Goal: Communication & Community: Answer question/provide support

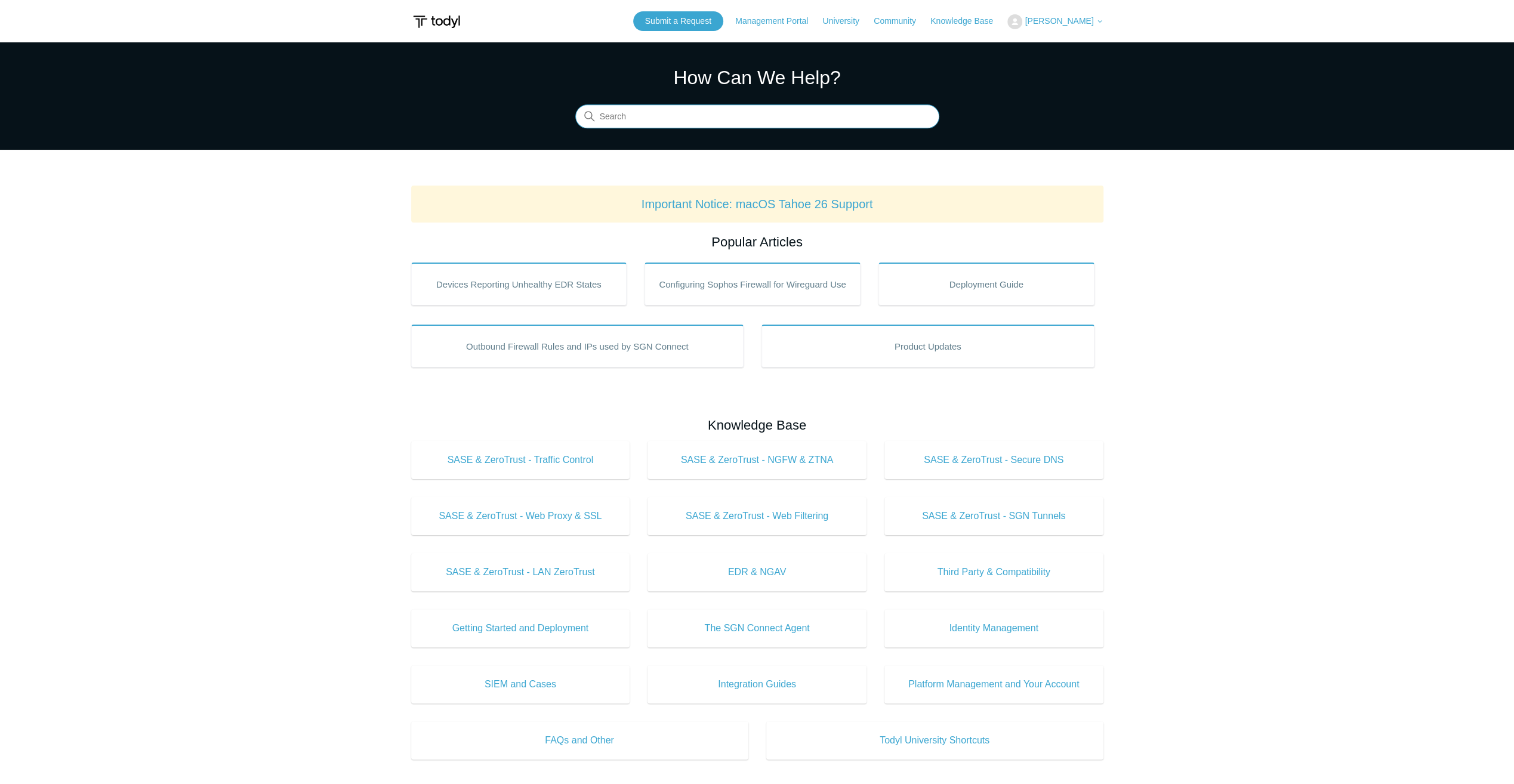
click at [700, 114] on input "Search" at bounding box center [757, 117] width 364 height 24
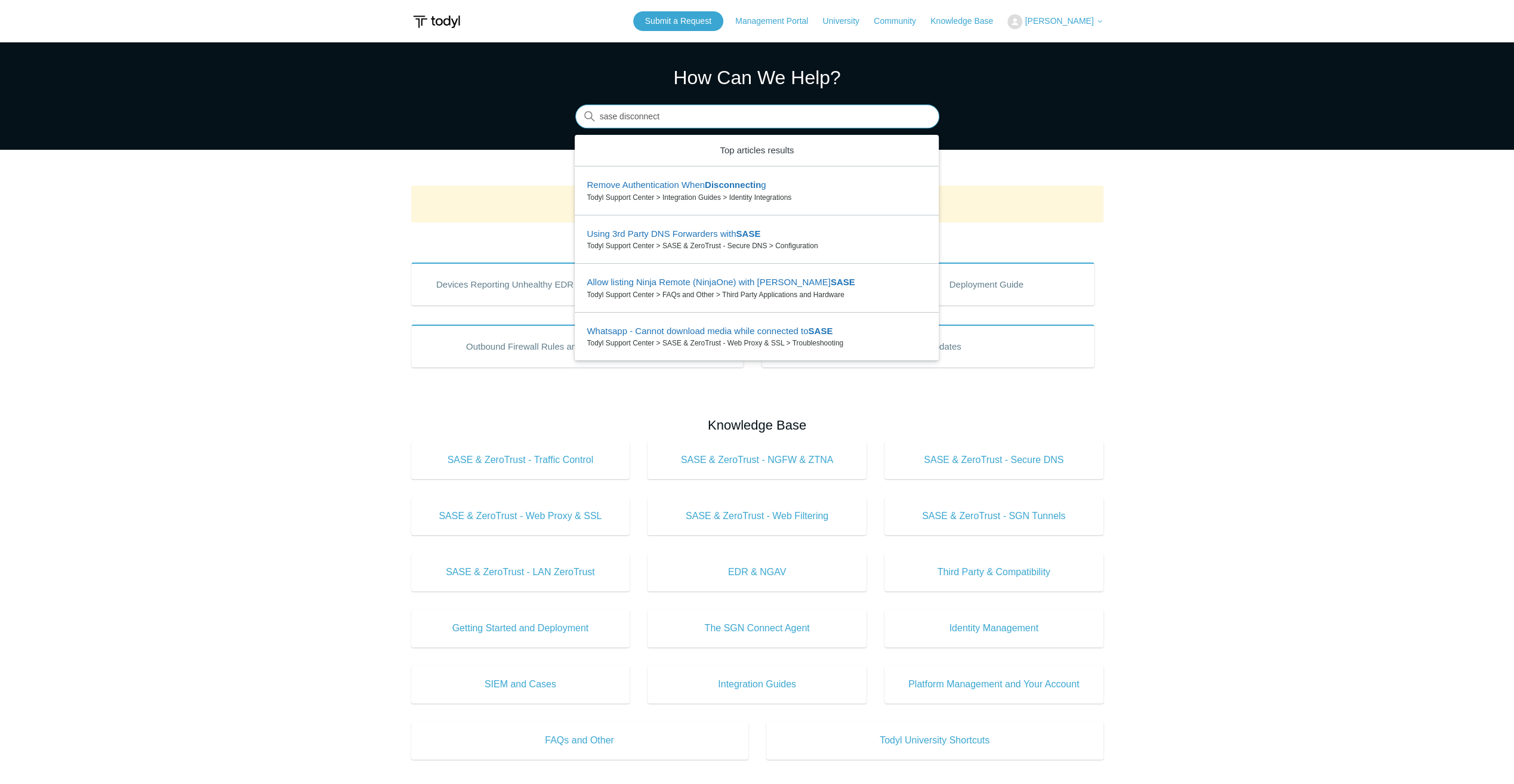
type input "sase disconnect"
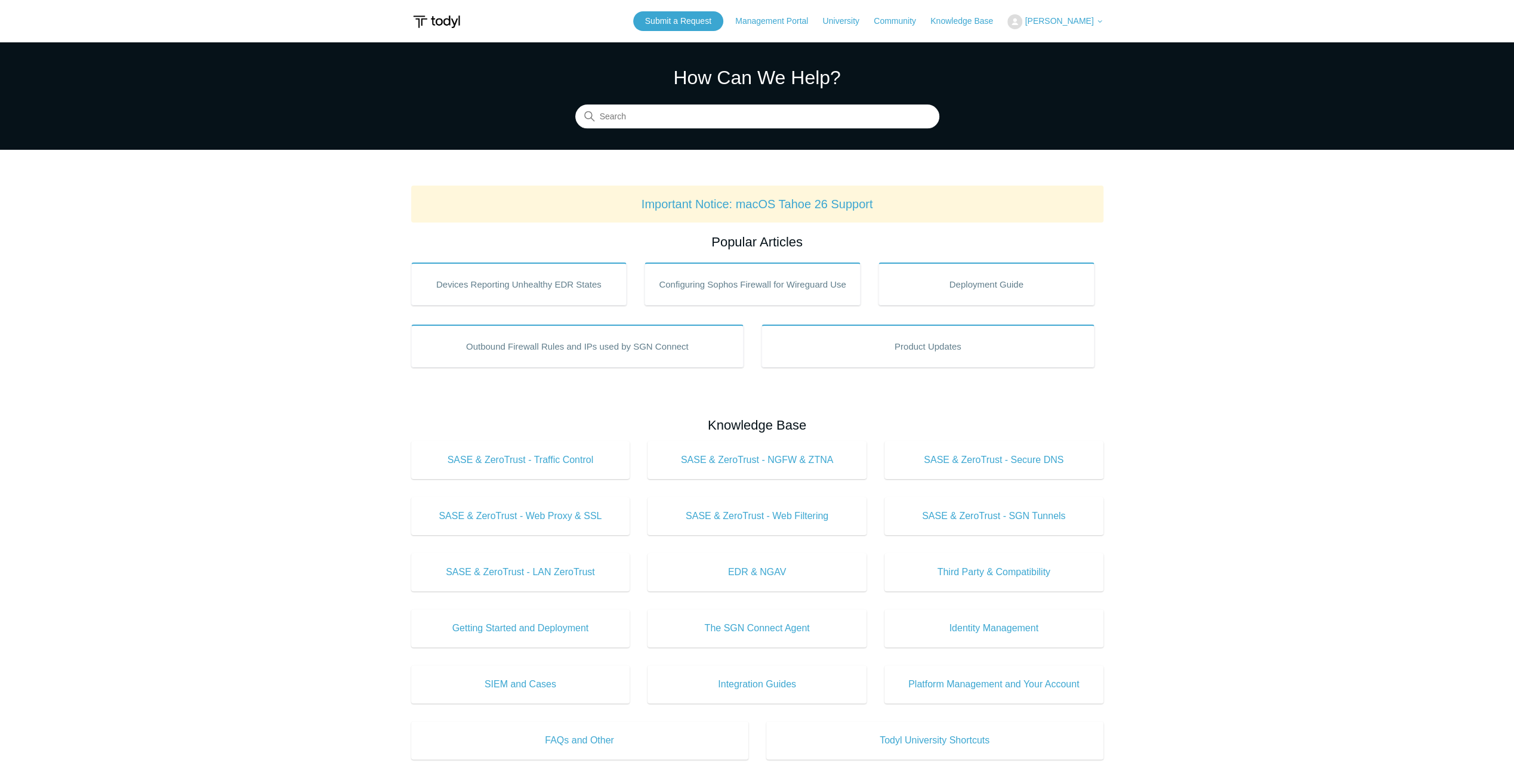
click at [1080, 12] on div "Submit a Request Management Portal University Community Knowledge Base Jacob Ba…" at bounding box center [869, 21] width 471 height 19
click at [1081, 16] on span "[PERSON_NAME]" at bounding box center [1064, 21] width 78 height 10
click at [1074, 41] on link "My Support Requests" at bounding box center [1066, 47] width 116 height 21
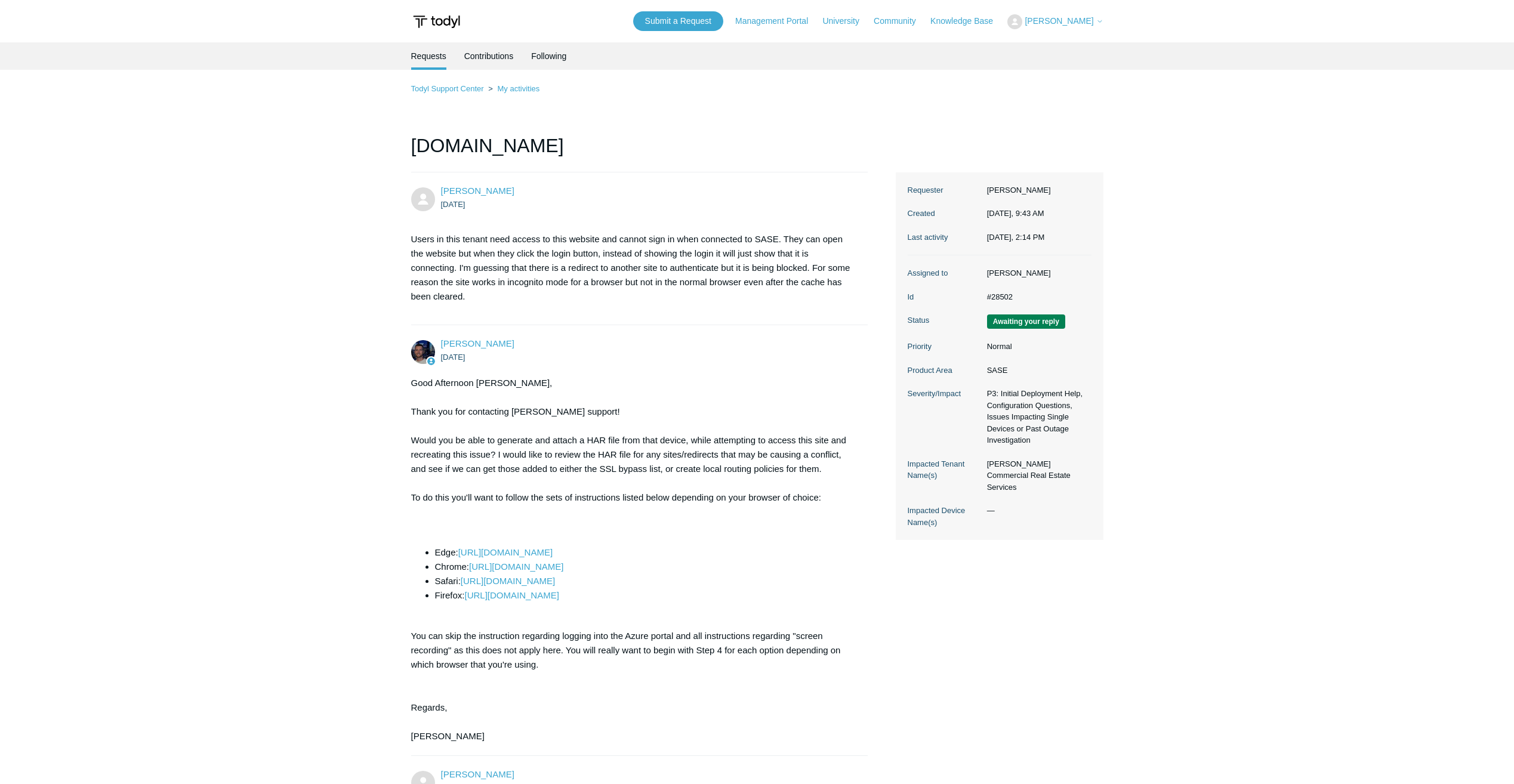
scroll to position [1023, 0]
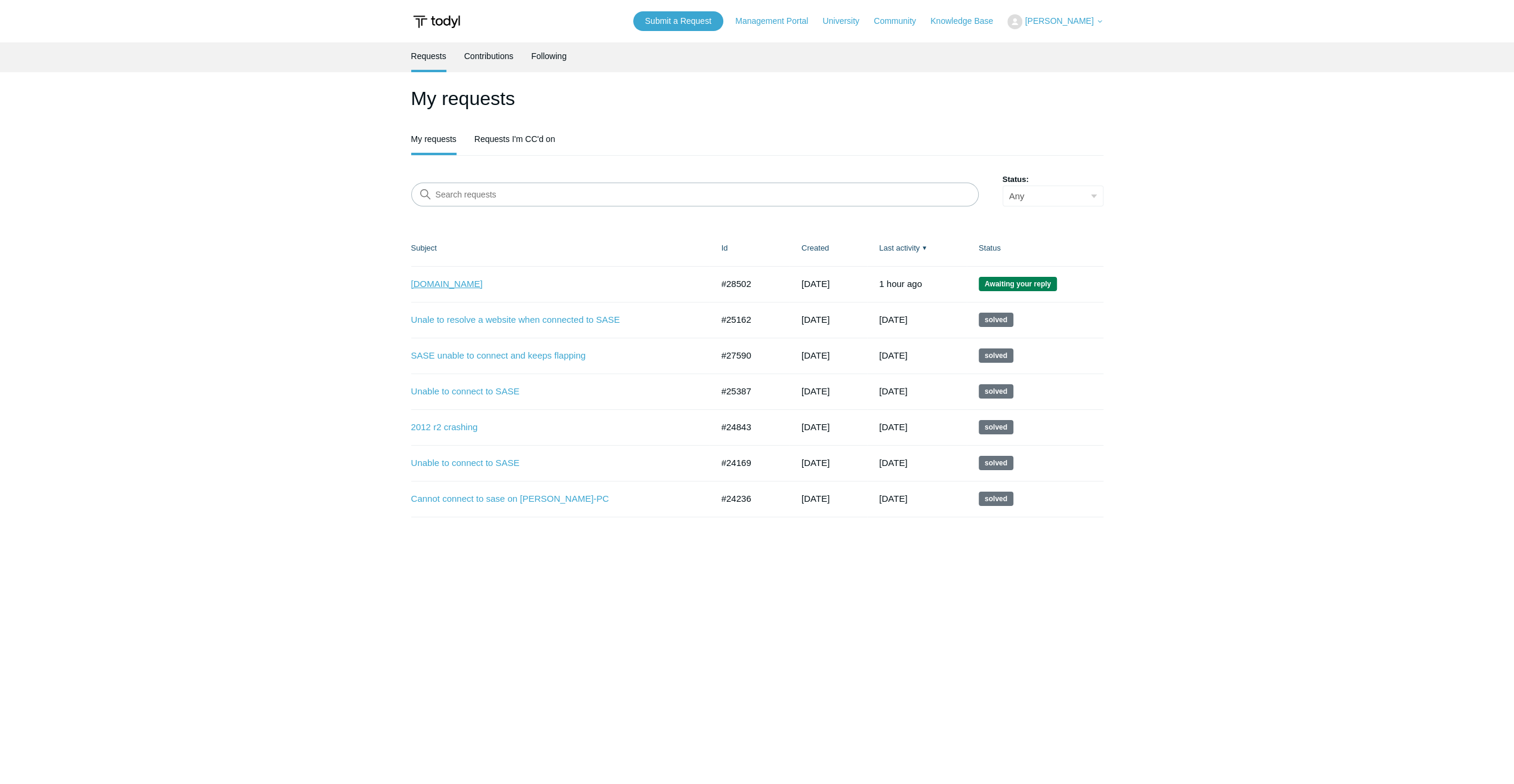
click at [466, 284] on link "[DOMAIN_NAME]" at bounding box center [553, 284] width 284 height 14
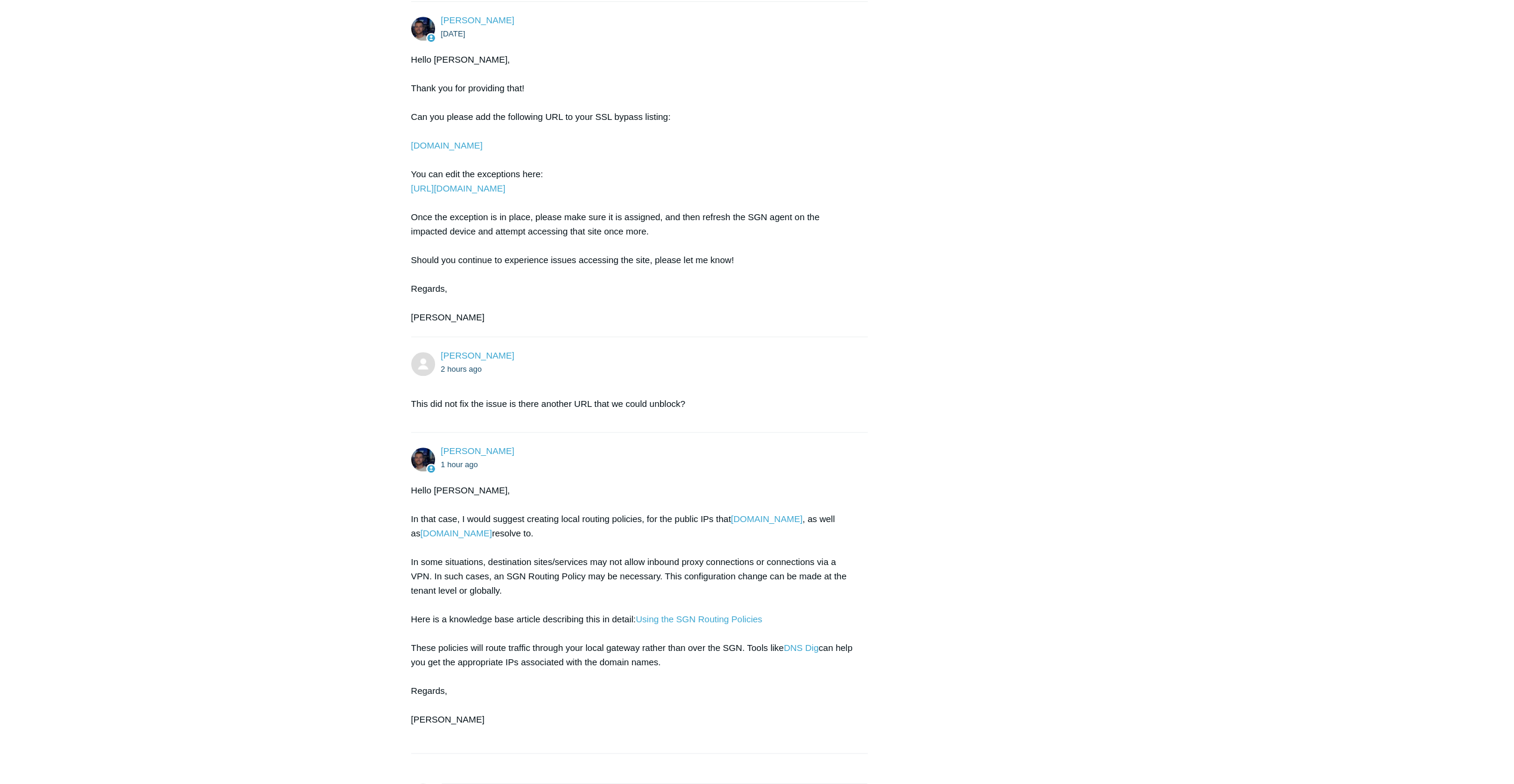
scroll to position [1023, 0]
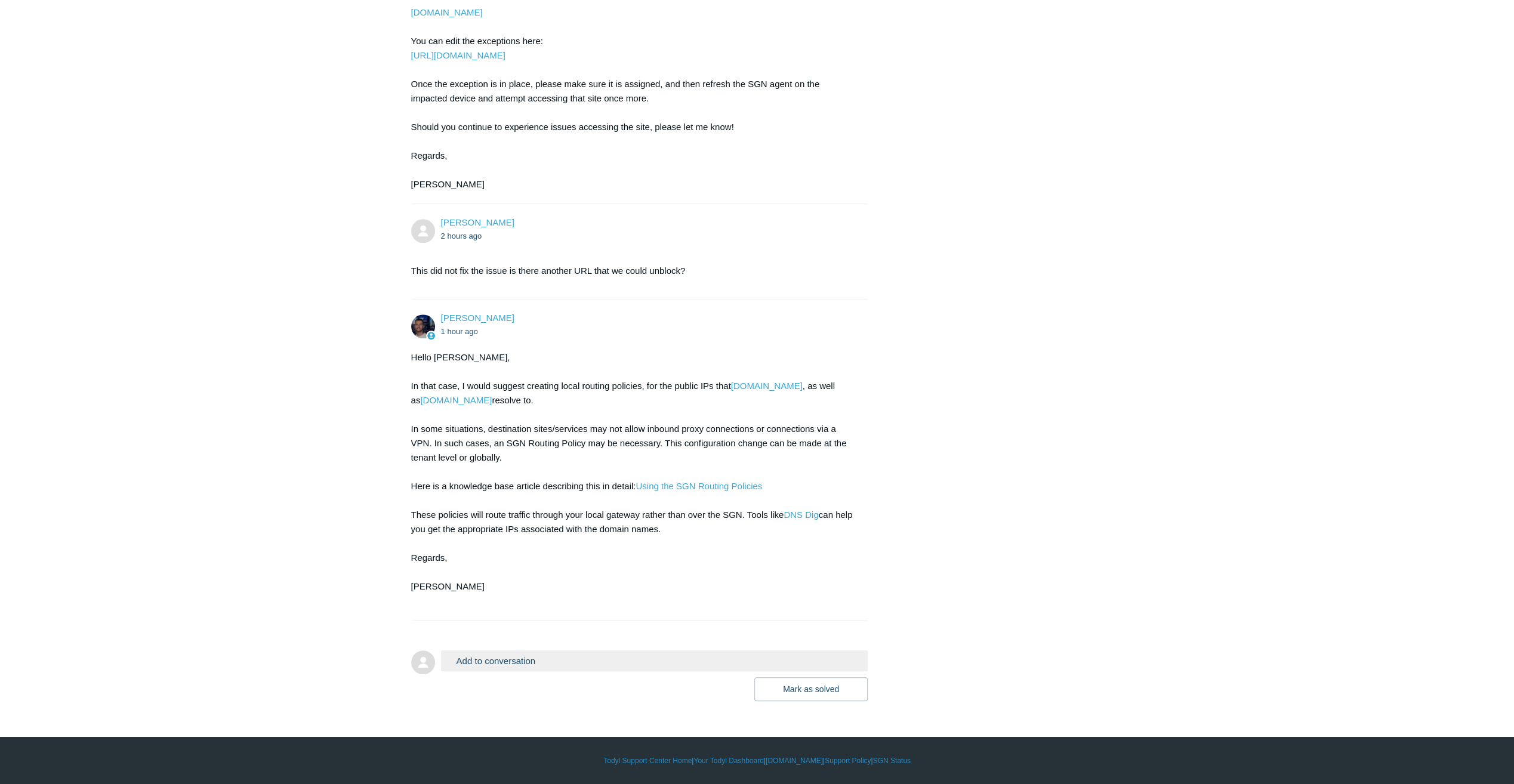
click at [496, 658] on button "Add to conversation" at bounding box center [654, 661] width 427 height 21
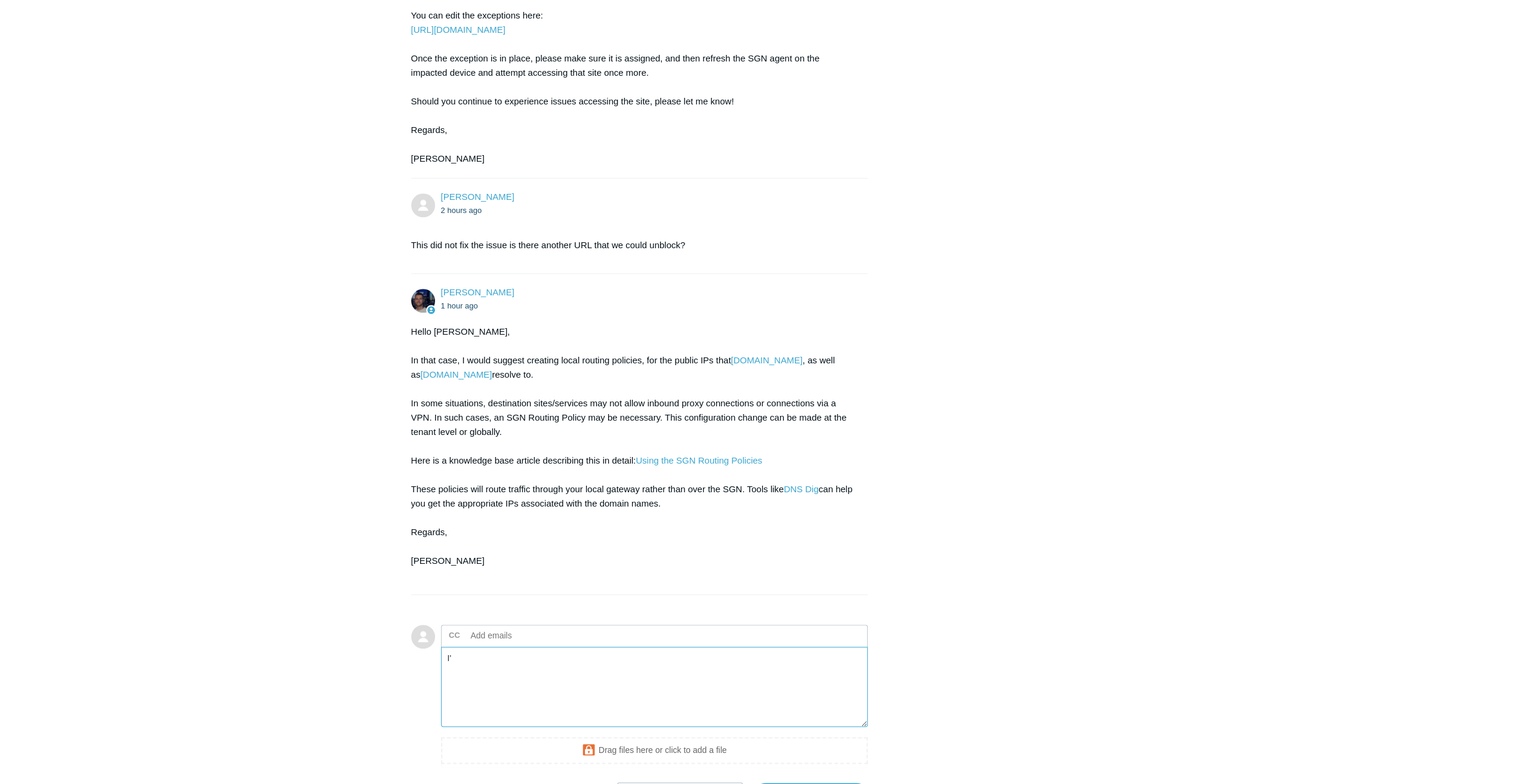
type textarea "I"
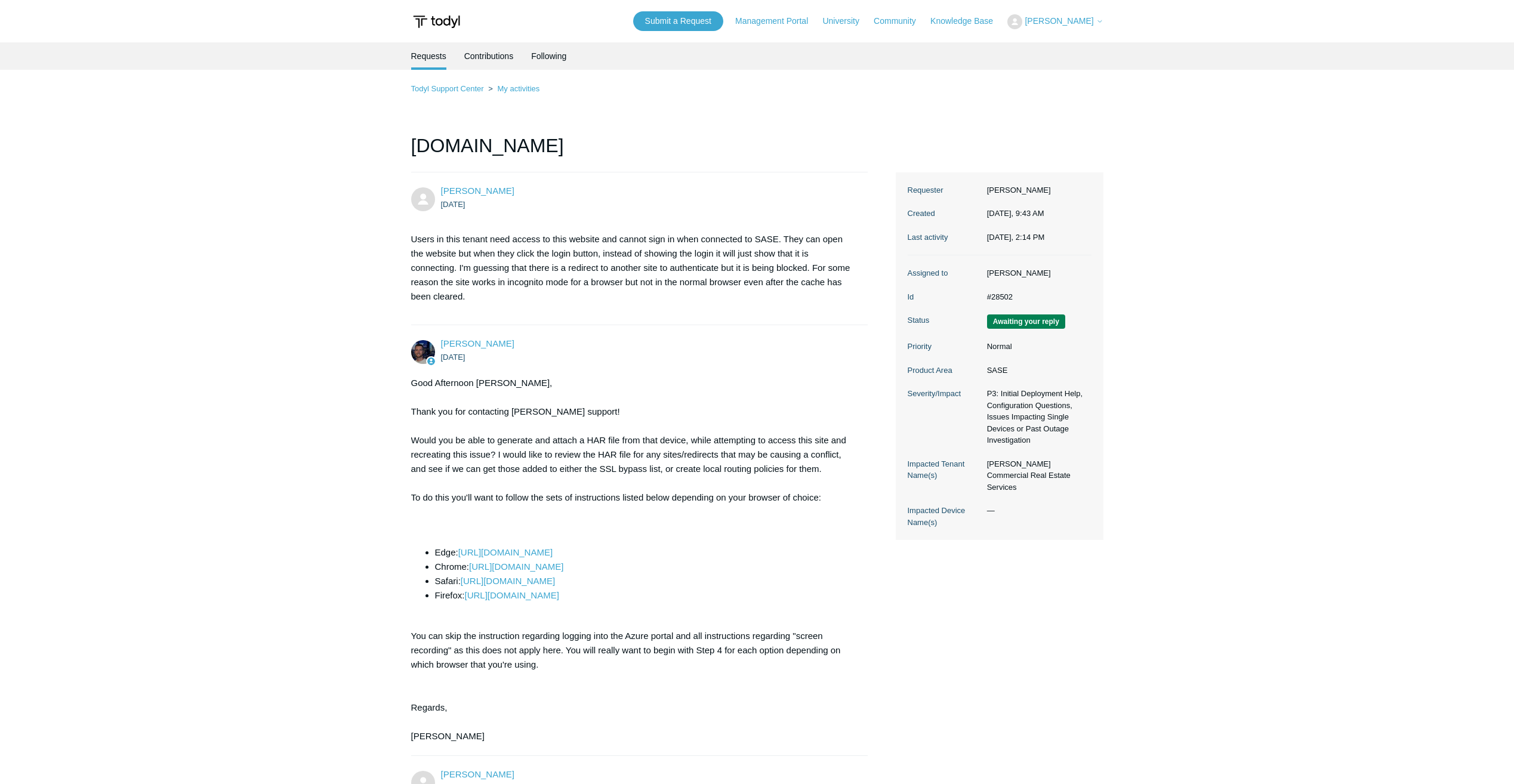
scroll to position [1023, 0]
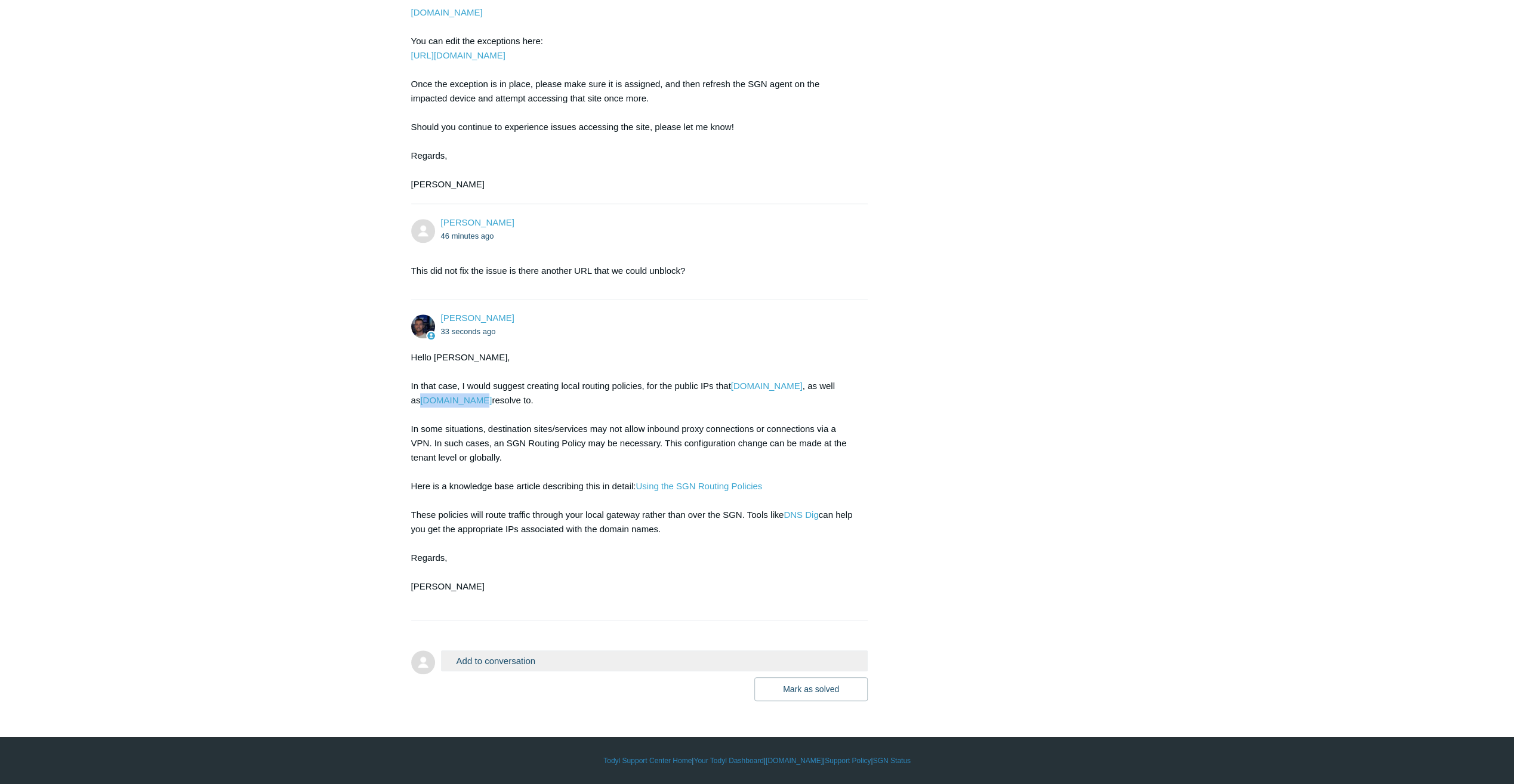
click at [528, 660] on button "Add to conversation" at bounding box center [654, 661] width 427 height 21
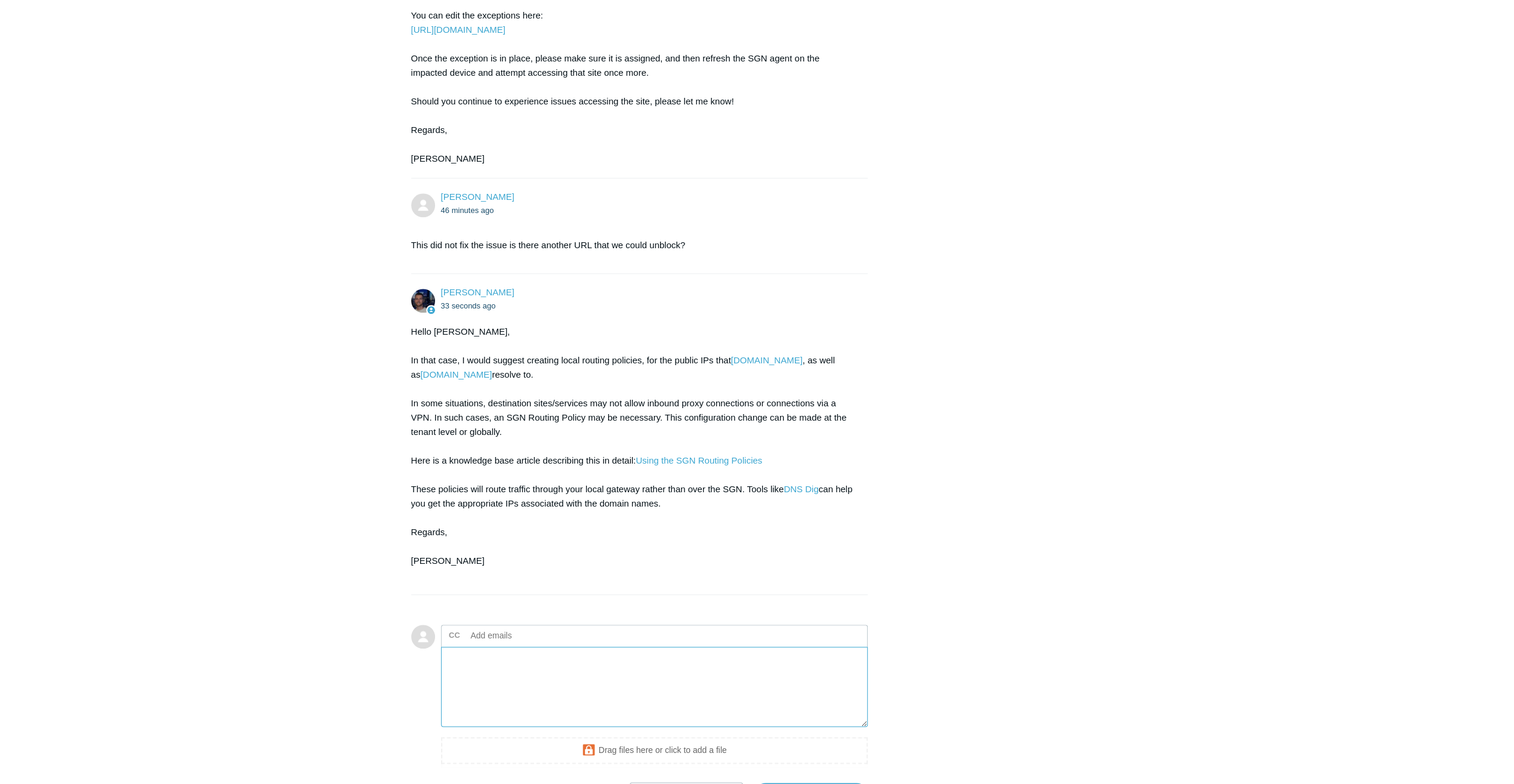
type textarea "I"
type textarea "i"
click at [757, 708] on textarea "I've unblocked all the associated IPs with that site and it is still not working" at bounding box center [654, 687] width 427 height 81
click at [754, 699] on textarea "I've unblocked all the associated IPs with that site and it is still not working" at bounding box center [654, 687] width 427 height 81
click at [747, 697] on textarea "I've unblocked all the associated IPs with that site and it is still not working" at bounding box center [654, 687] width 427 height 81
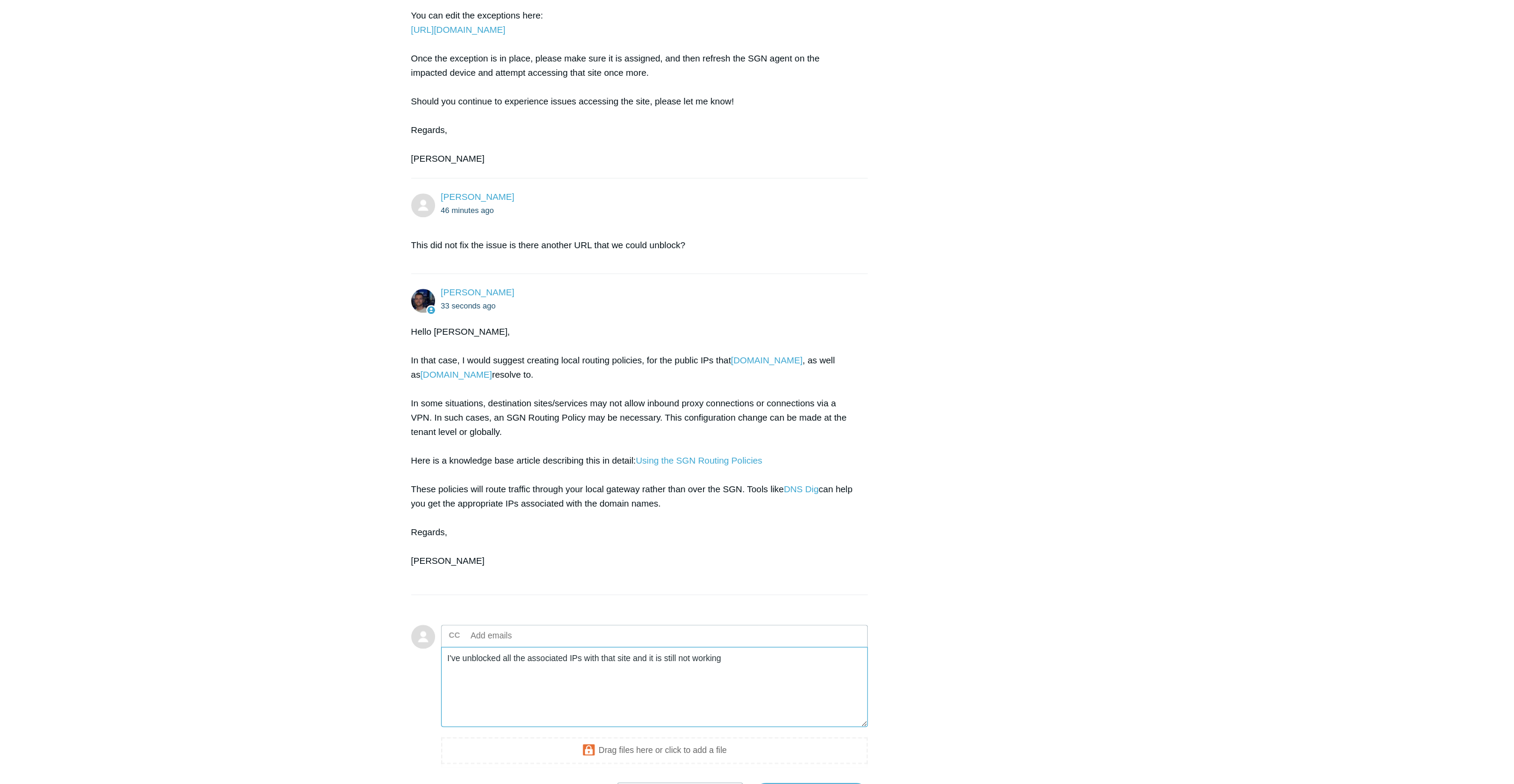
click at [741, 690] on textarea "I've unblocked all the associated IPs with that site and it is still not working" at bounding box center [654, 687] width 427 height 81
click at [741, 681] on textarea "I've unblocked all the associated IPs with that site and it is still not working" at bounding box center [654, 687] width 427 height 81
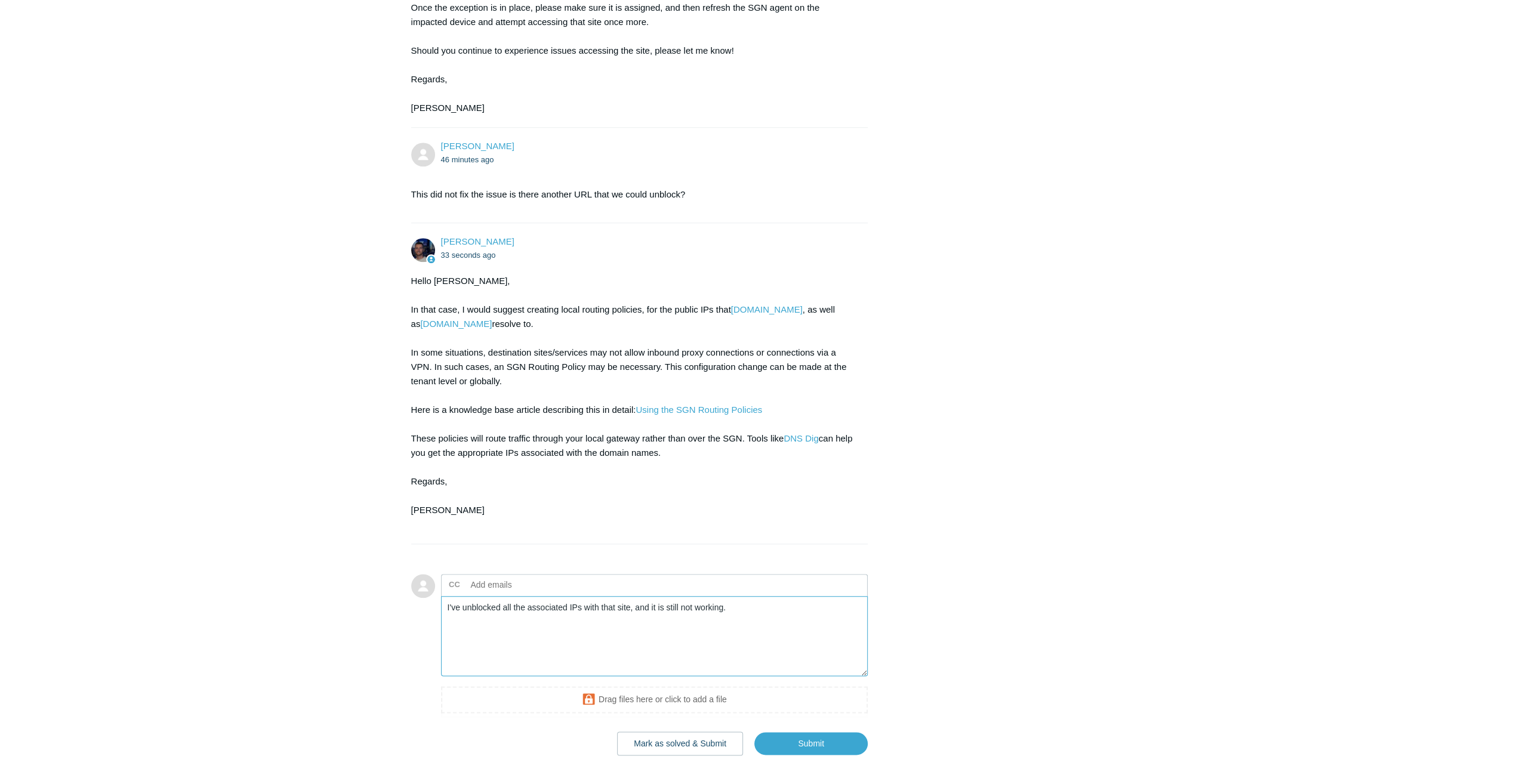
scroll to position [1155, 0]
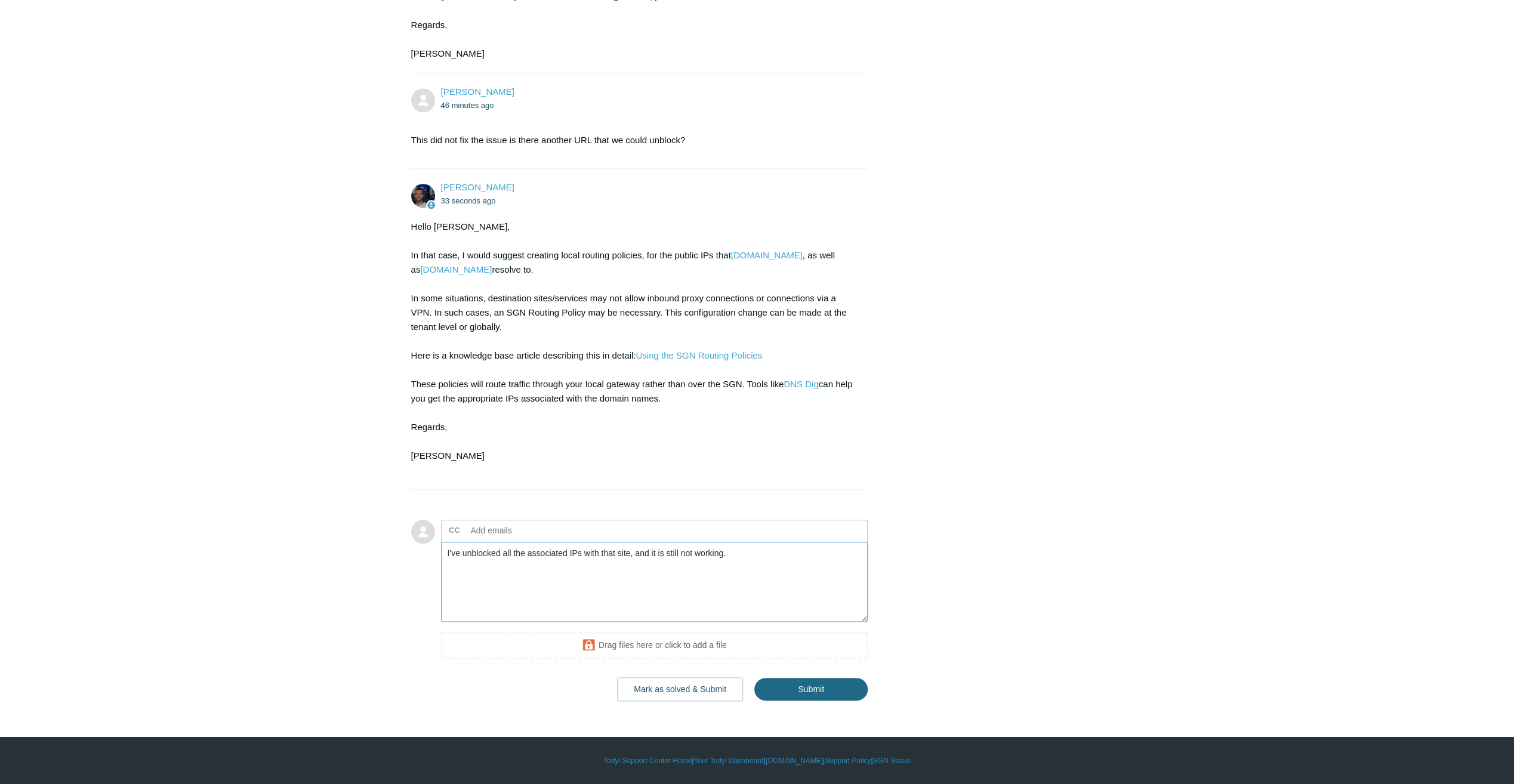
type textarea "I've unblocked all the associated IPs with that site, and it is still not worki…"
click at [800, 682] on input "Submit" at bounding box center [811, 690] width 114 height 24
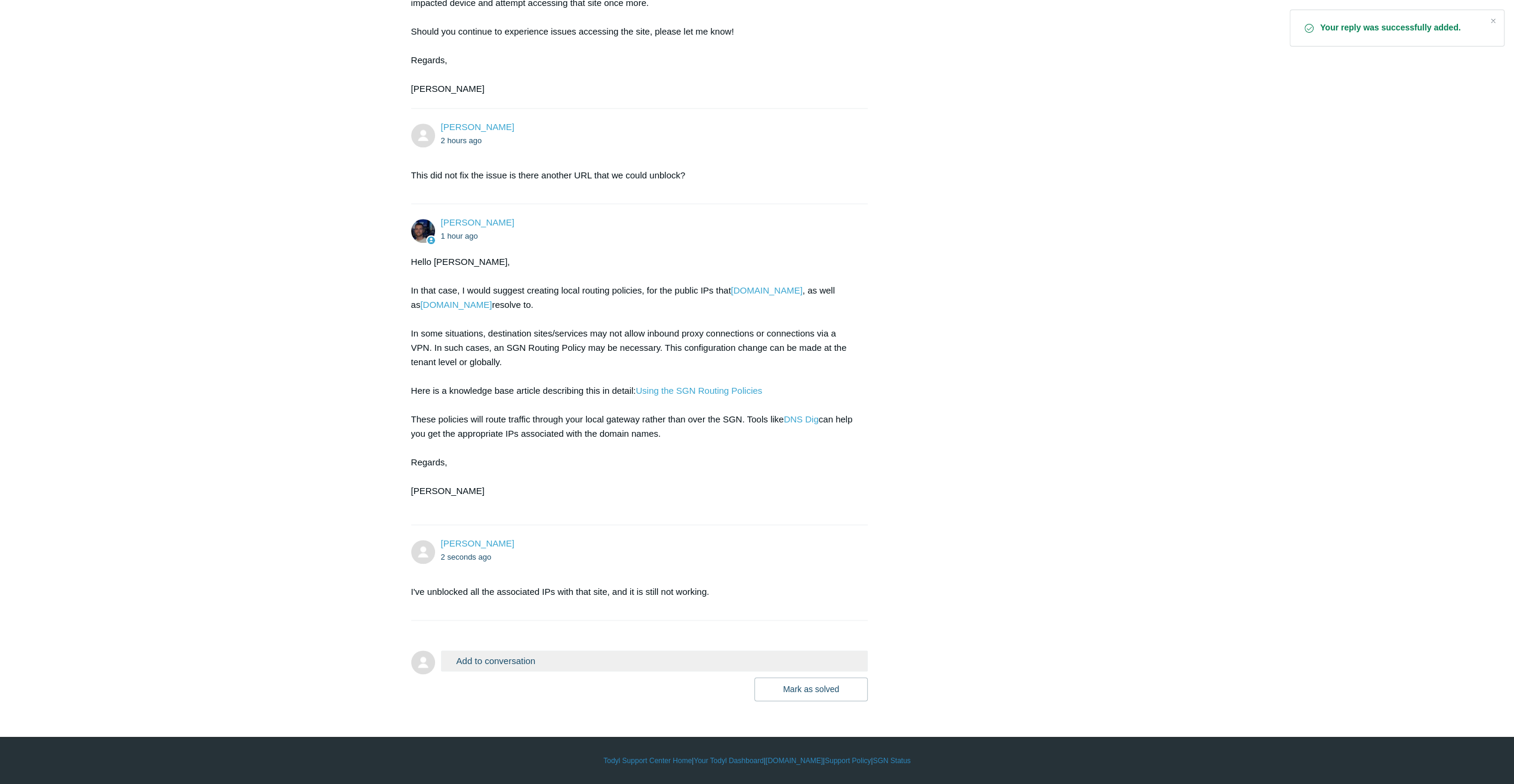
scroll to position [1118, 0]
click at [480, 671] on button "Add to conversation" at bounding box center [654, 661] width 427 height 21
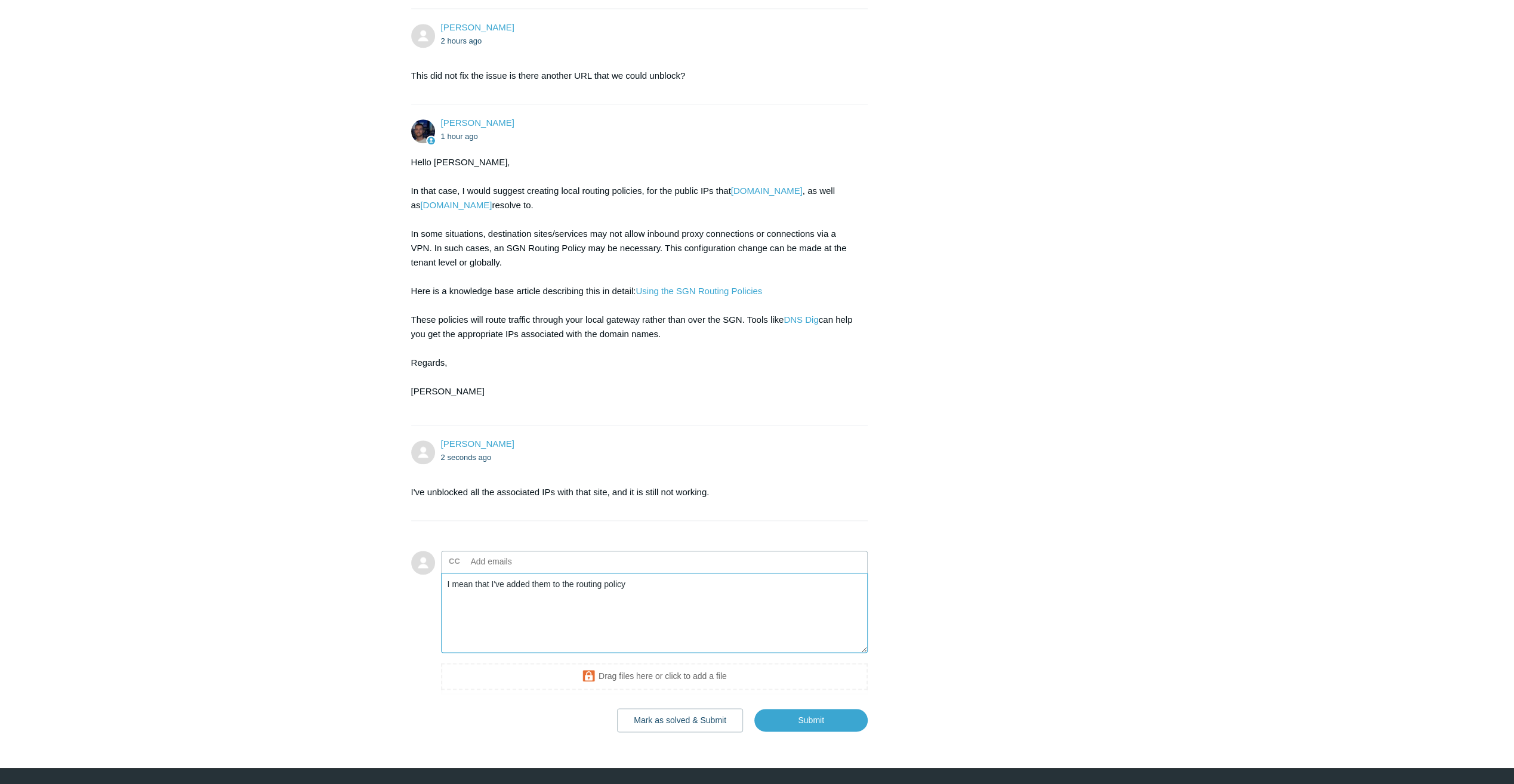
scroll to position [1250, 0]
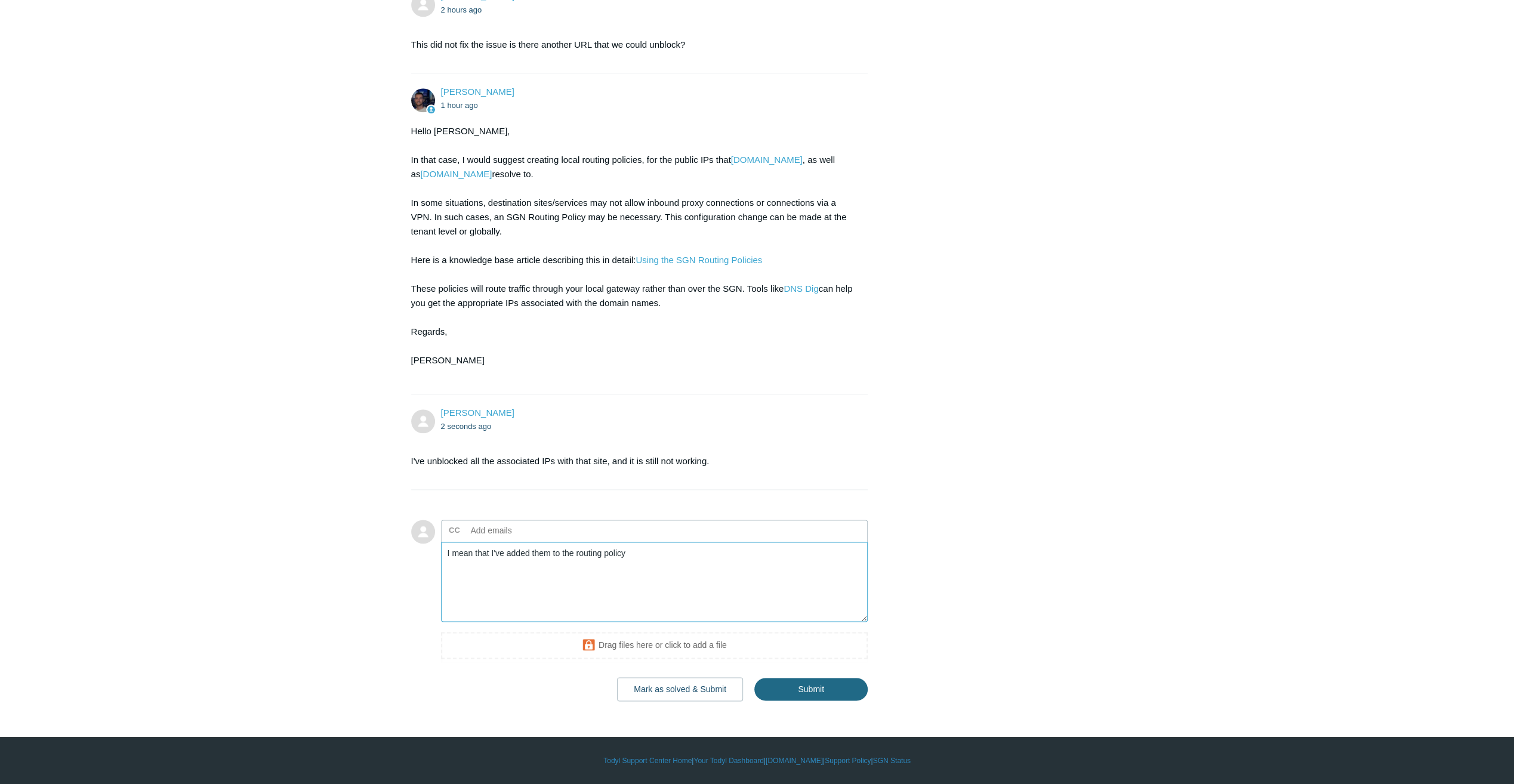
type textarea "I mean that I've added them to the routing policy"
click at [814, 687] on input "Submit" at bounding box center [811, 690] width 114 height 24
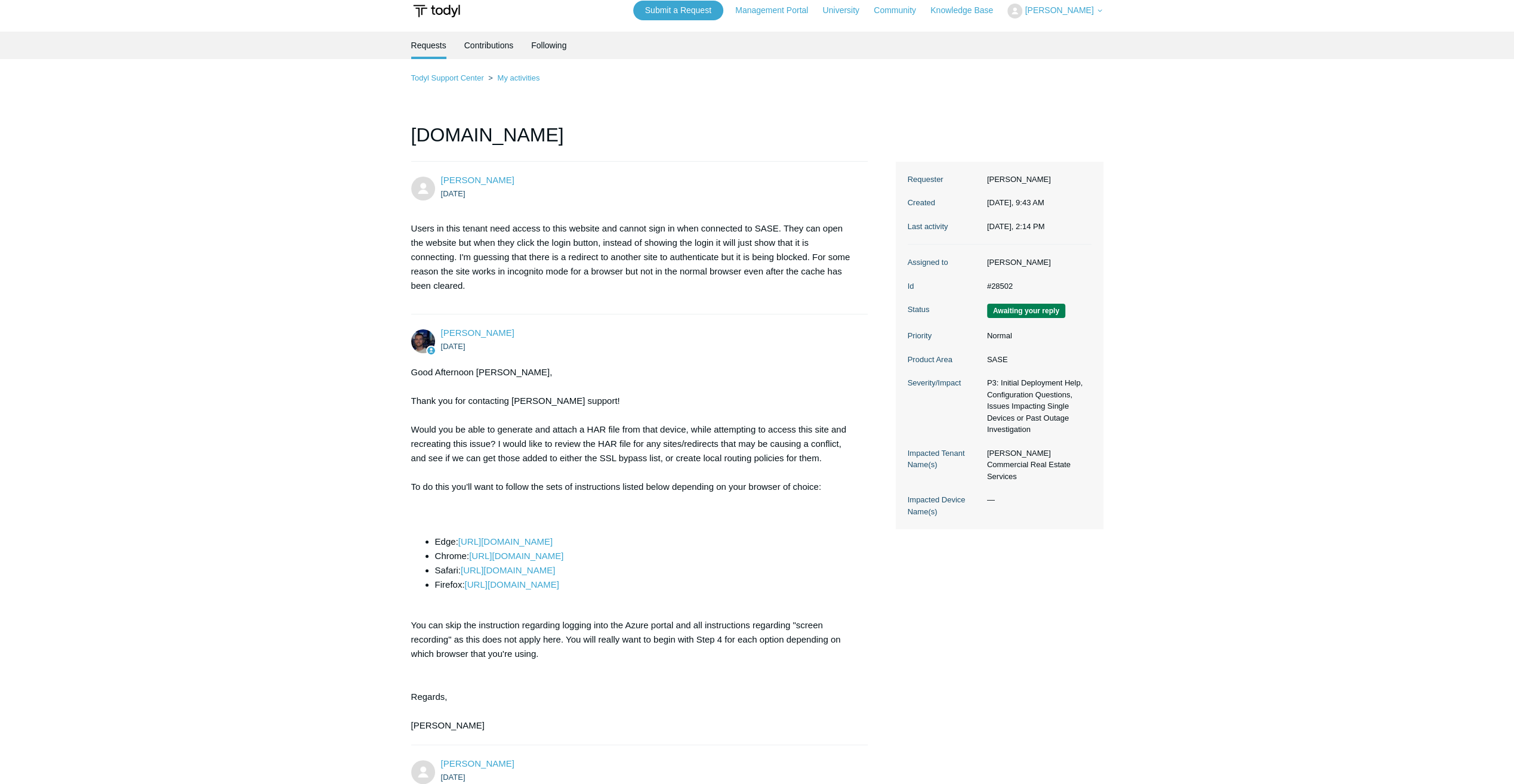
scroll to position [8, 0]
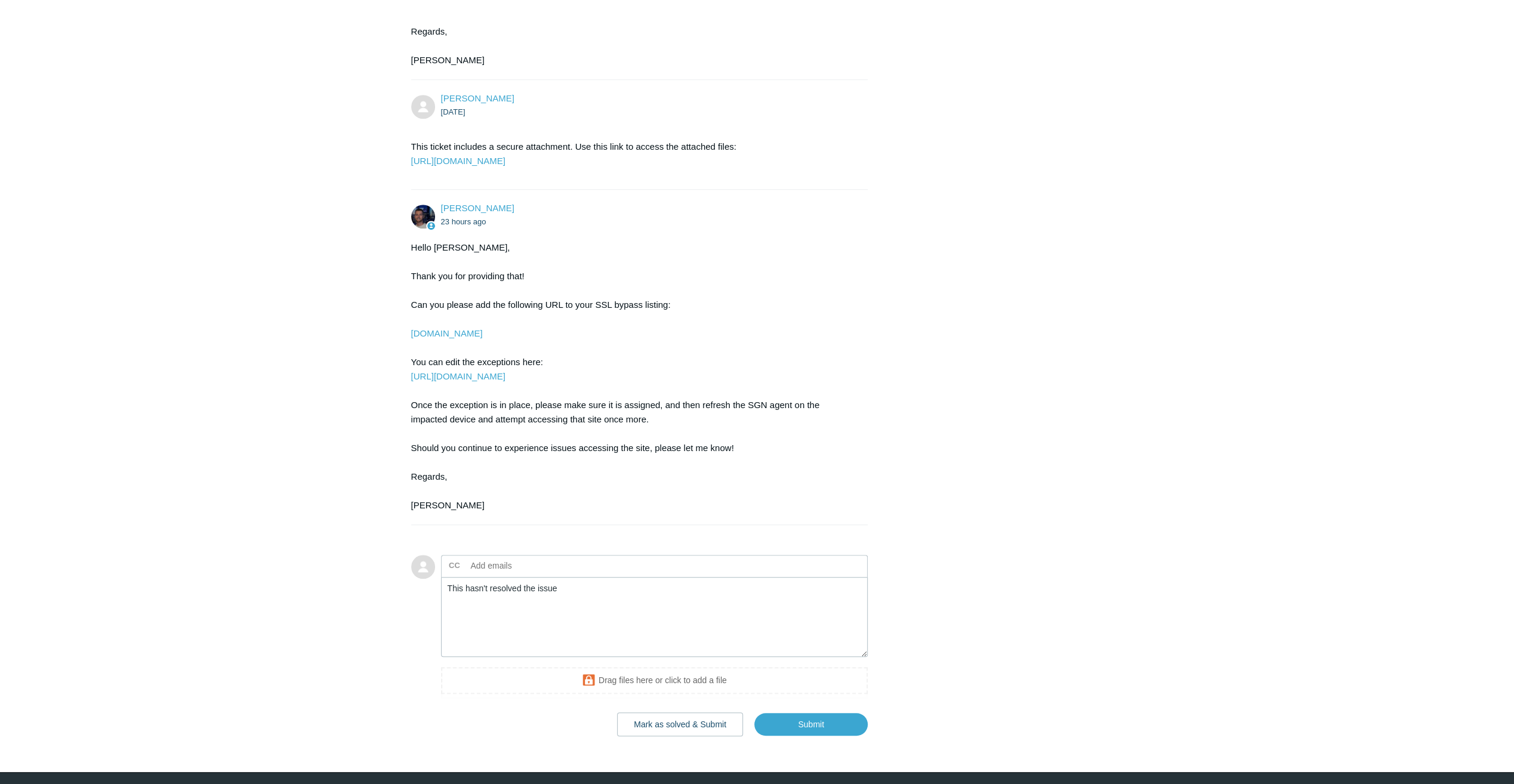
scroll to position [738, 0]
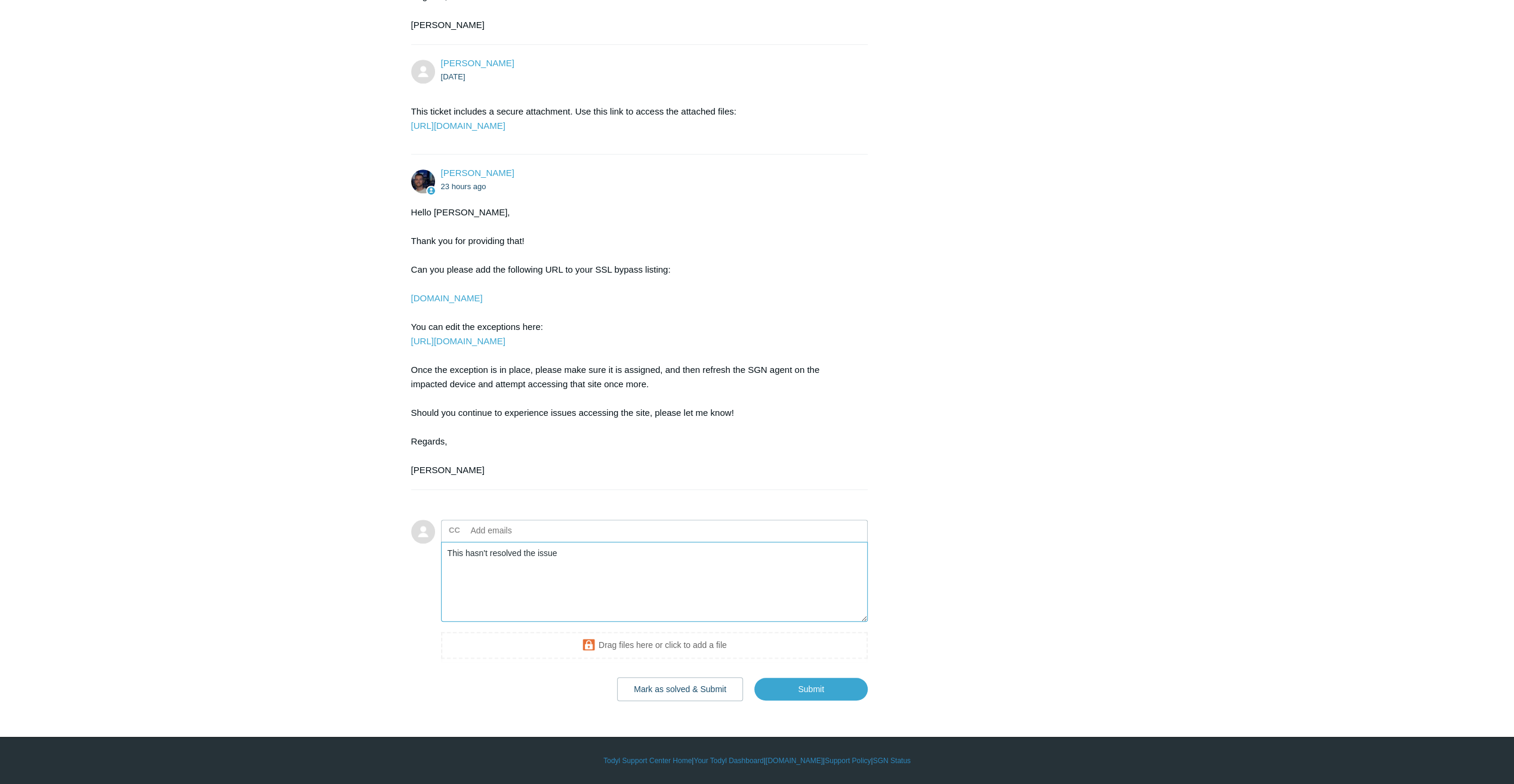
click at [615, 566] on textarea "This hasn't resolved the issue" at bounding box center [654, 583] width 427 height 81
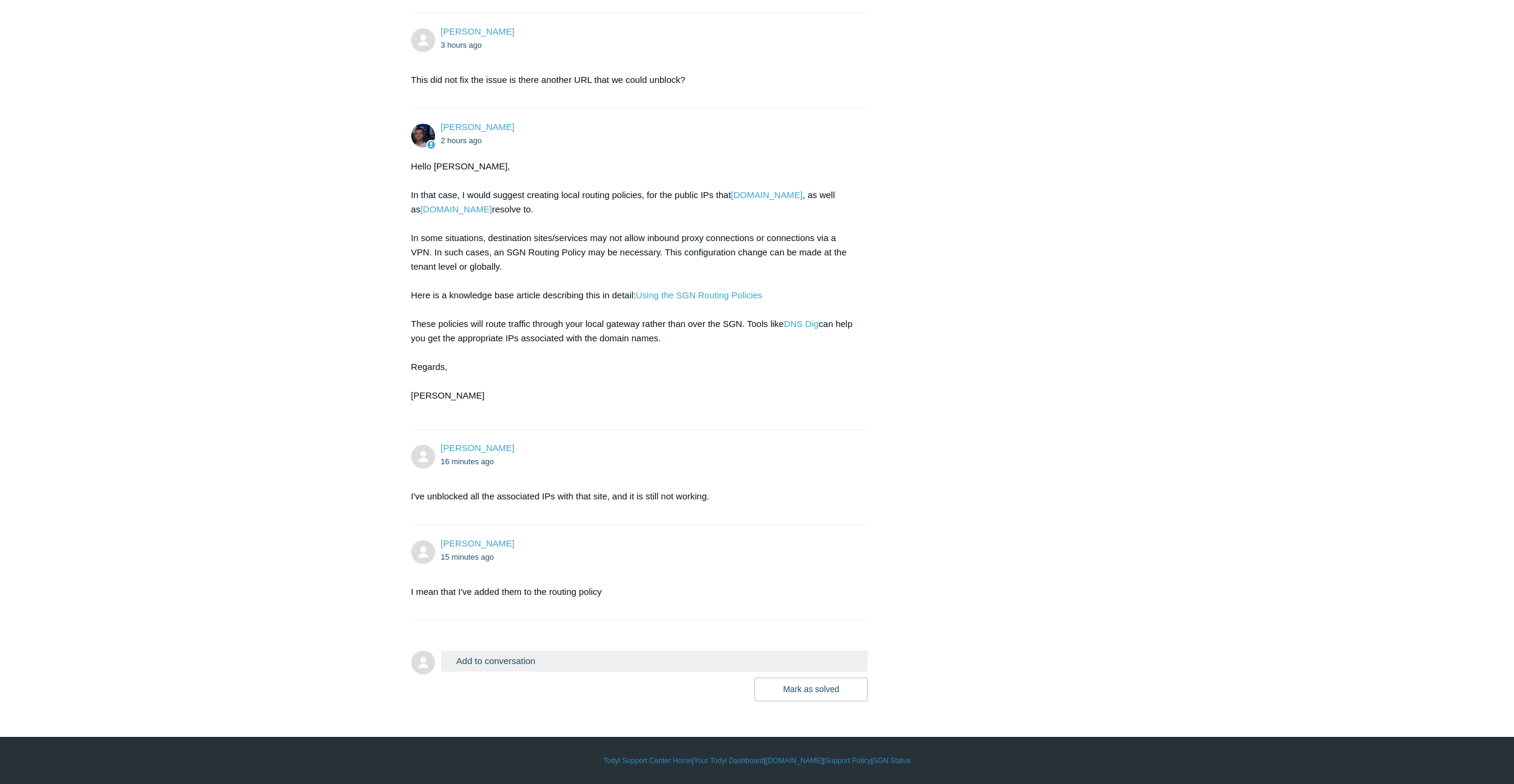
scroll to position [1214, 0]
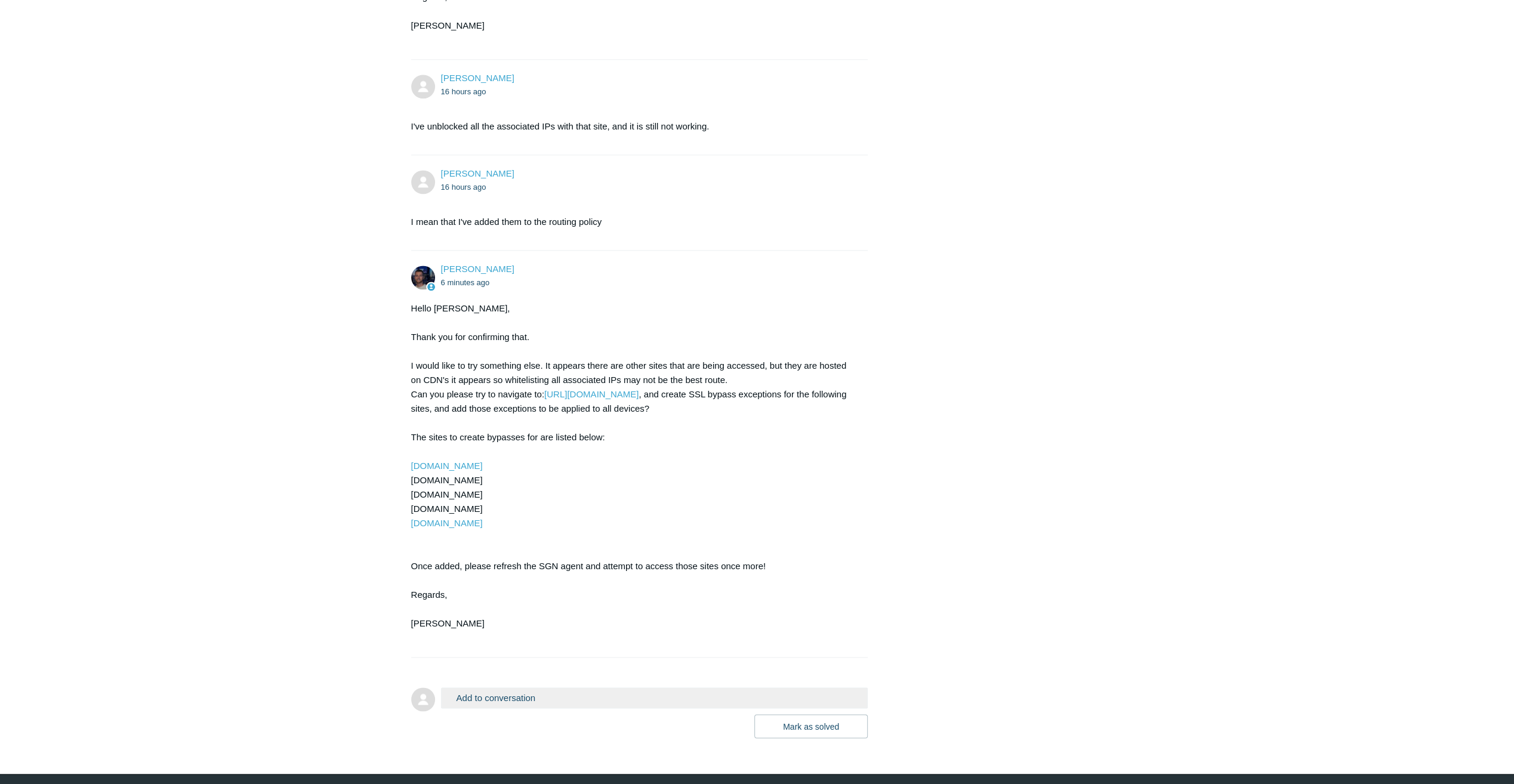
scroll to position [1621, 0]
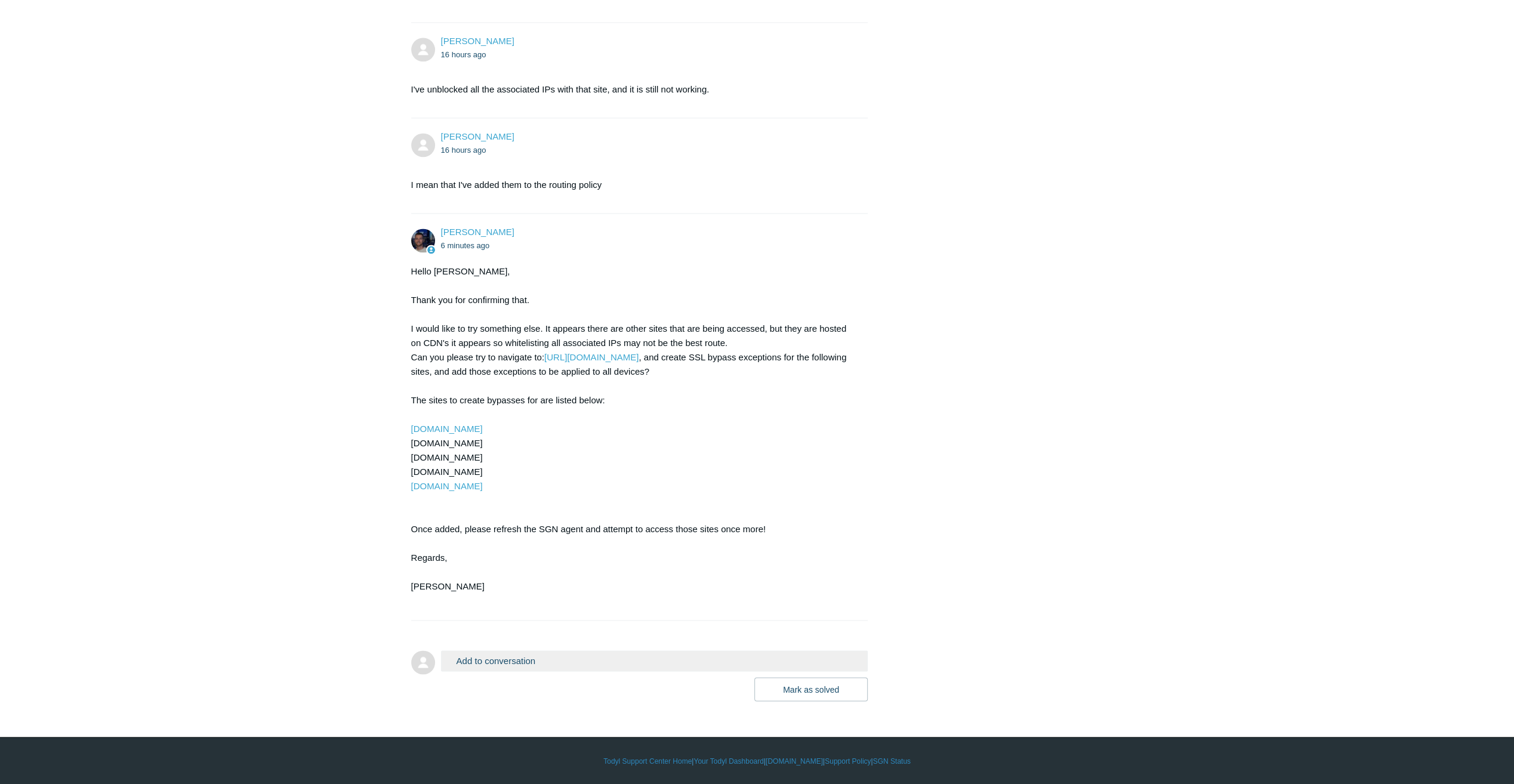
click at [487, 660] on button "Add to conversation" at bounding box center [654, 661] width 427 height 21
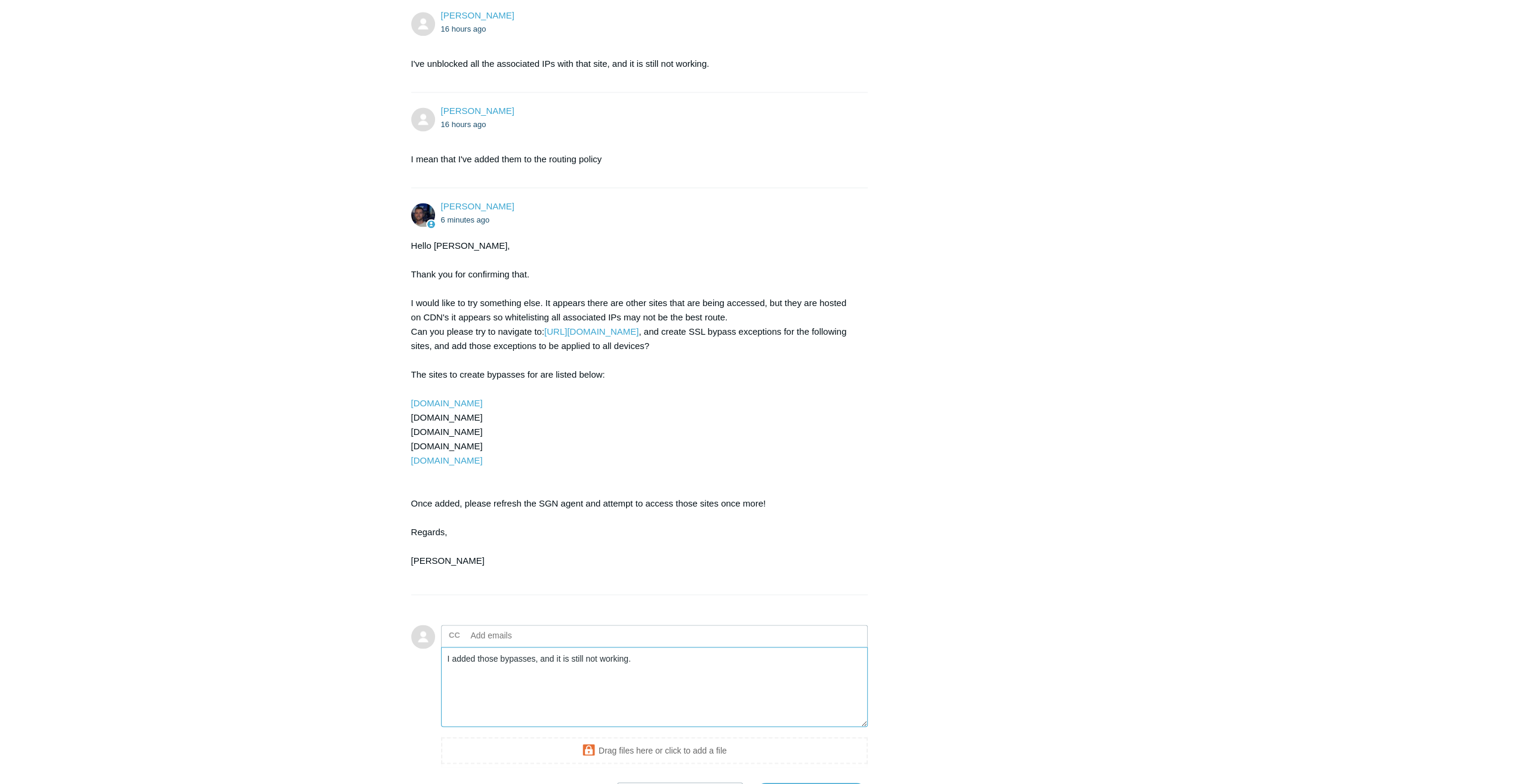
type textarea "I added those bypasses, and it is still not working."
click at [645, 724] on textarea "I added those bypasses, and it is still not working." at bounding box center [654, 687] width 427 height 81
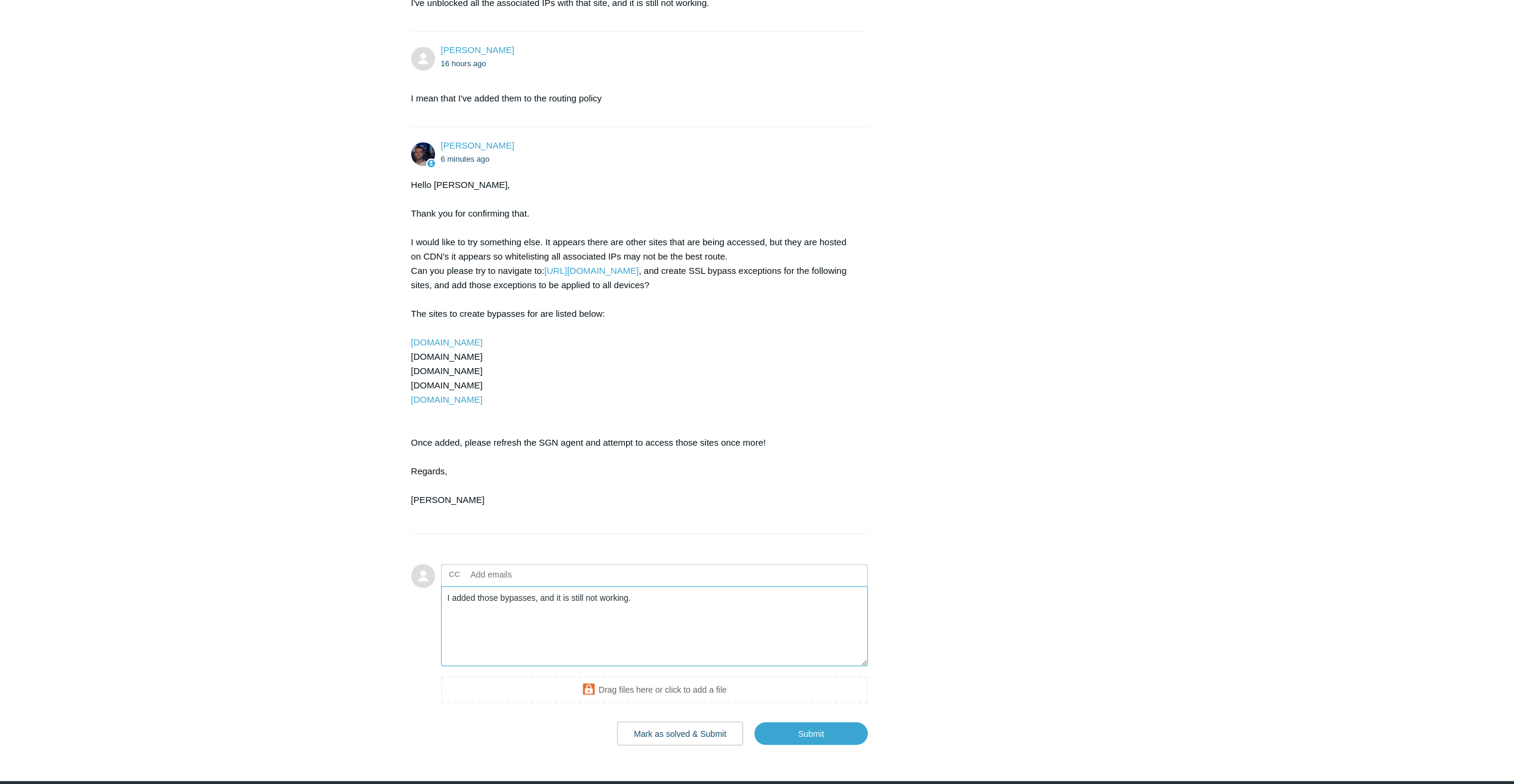
scroll to position [1752, 0]
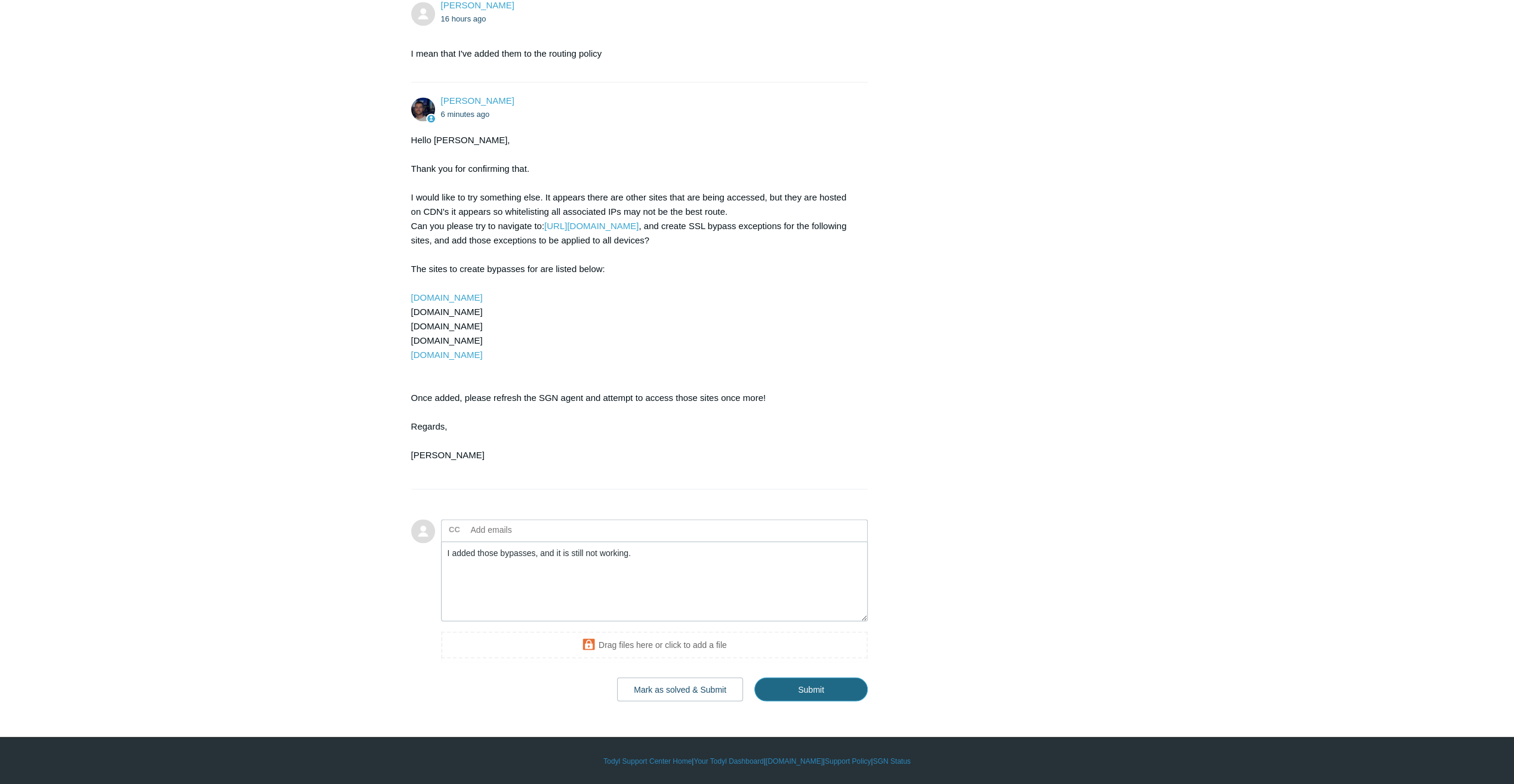
click at [835, 687] on input "Submit" at bounding box center [811, 690] width 114 height 24
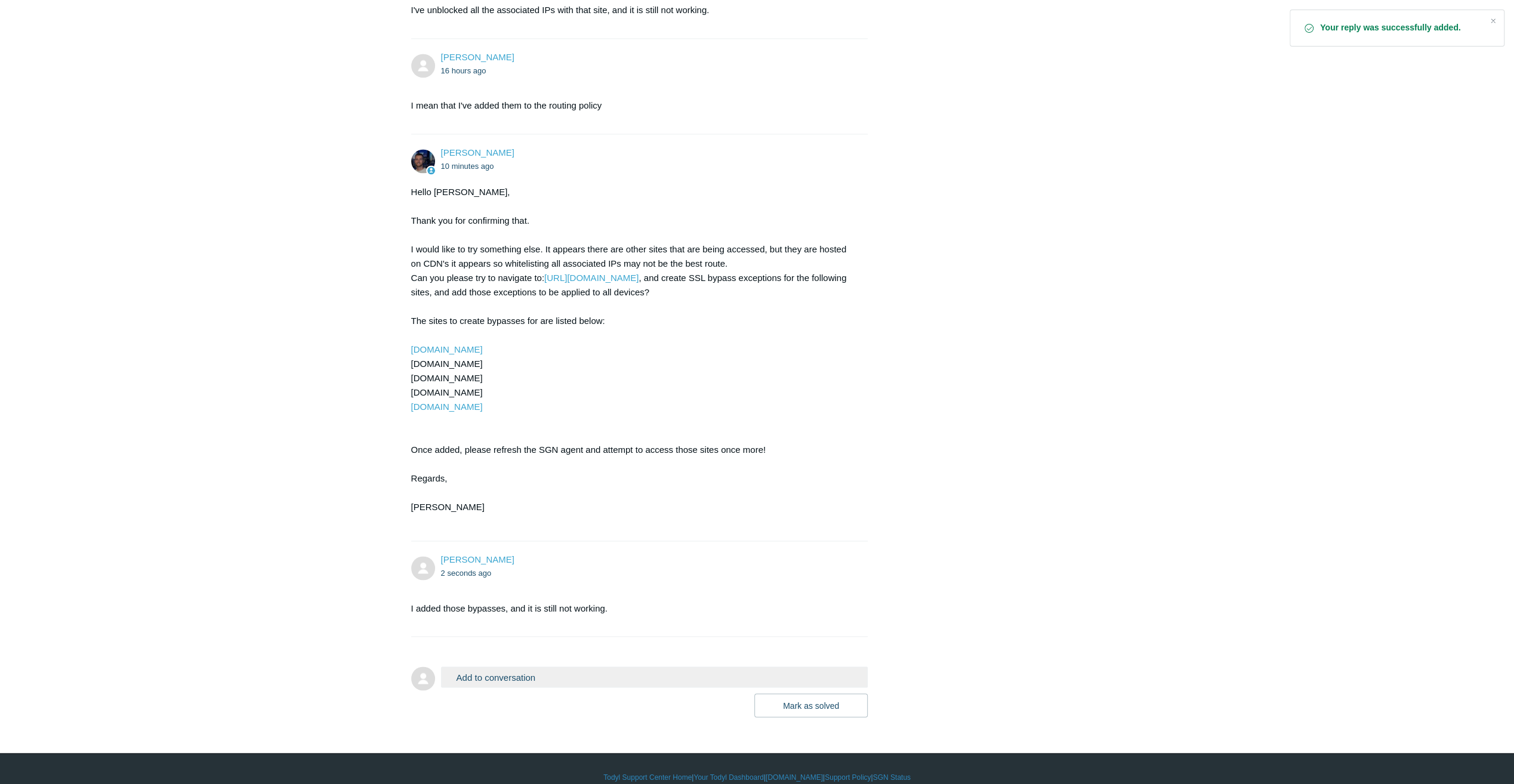
scroll to position [1716, 0]
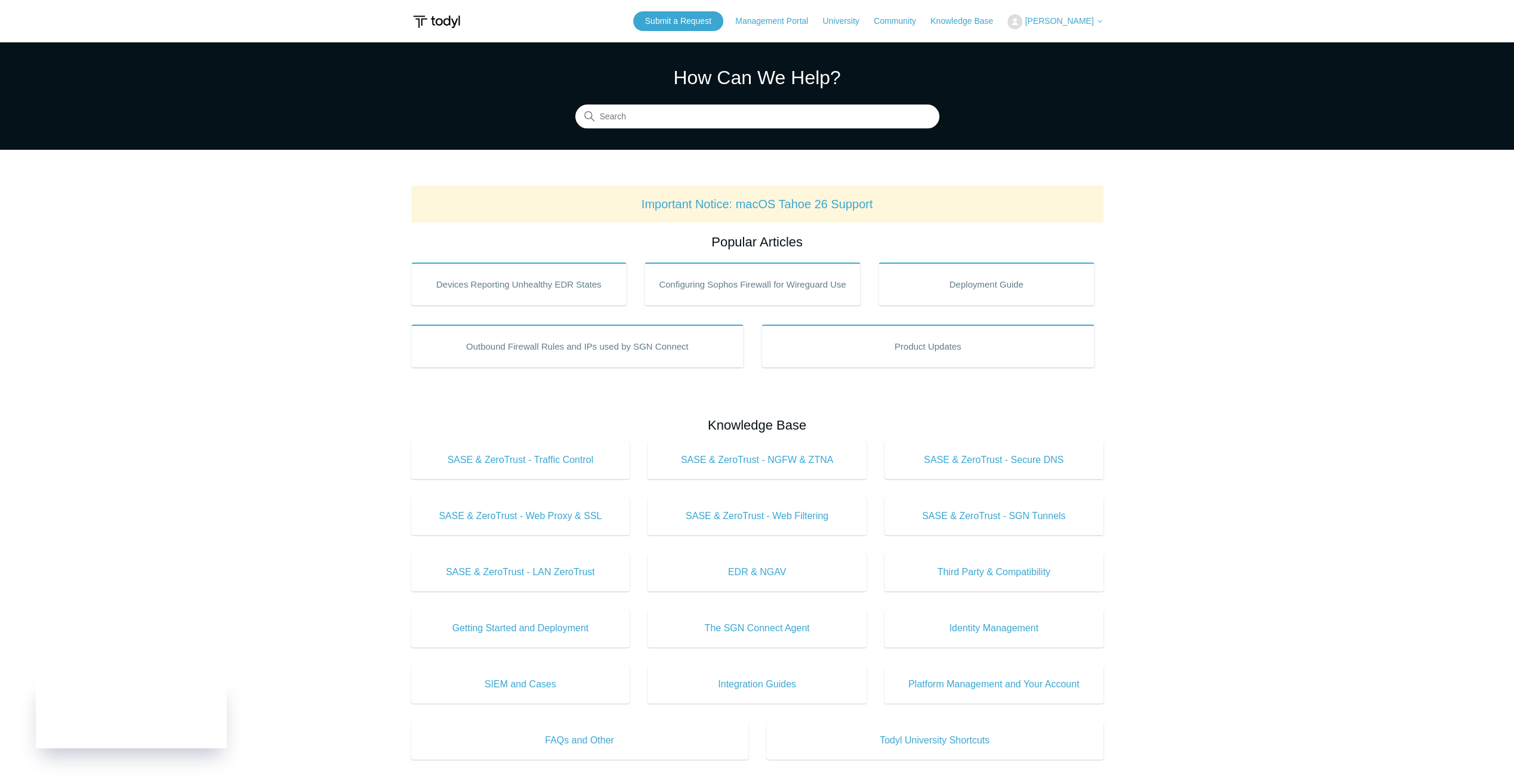
drag, startPoint x: 1088, startPoint y: 194, endPoint x: 905, endPoint y: 90, distance: 210.5
click at [1088, 193] on div "Important Notice: macOS Tahoe 26 Support" at bounding box center [757, 204] width 692 height 37
click at [1049, 21] on span "[PERSON_NAME]" at bounding box center [1059, 21] width 68 height 10
click at [1063, 46] on link "My Support Requests" at bounding box center [1066, 47] width 116 height 21
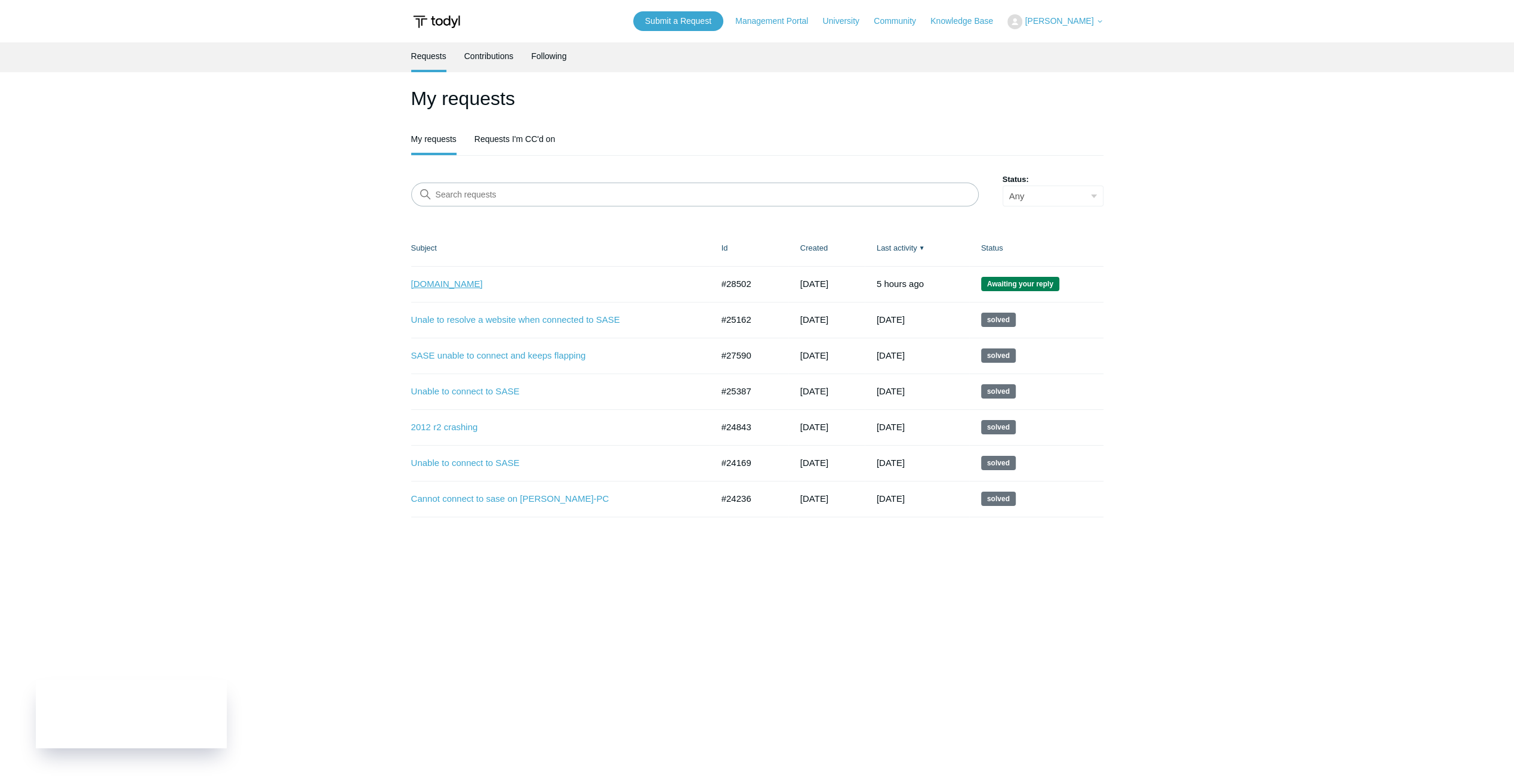
click at [453, 288] on link "[DOMAIN_NAME]" at bounding box center [553, 284] width 284 height 14
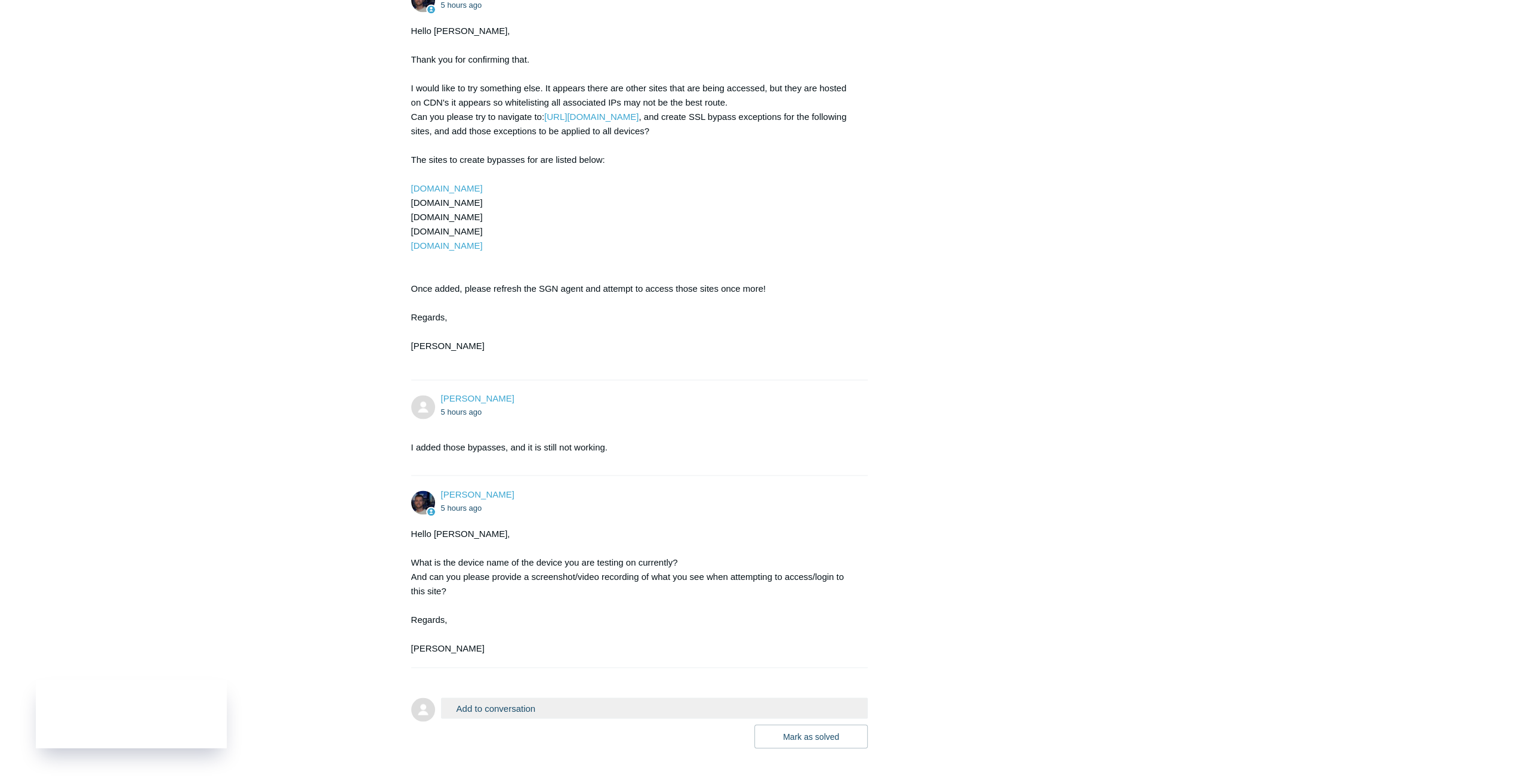
scroll to position [1908, 0]
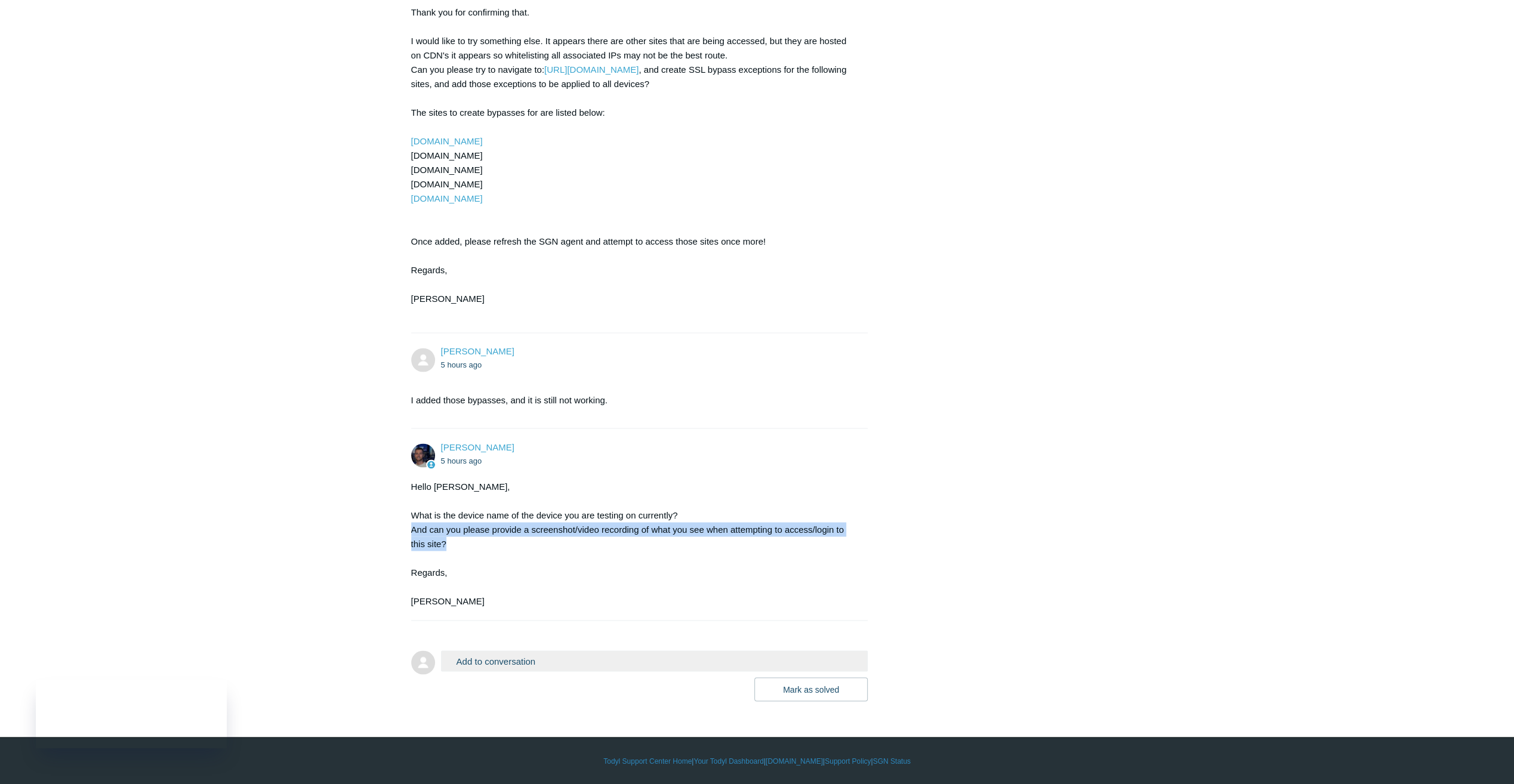
drag, startPoint x: 408, startPoint y: 523, endPoint x: 682, endPoint y: 541, distance: 274.6
click at [682, 541] on div "Hello Jacob, What is the device name of the device you are testing on currently…" at bounding box center [633, 544] width 446 height 129
click at [645, 547] on div "Hello Jacob, What is the device name of the device you are testing on currently…" at bounding box center [633, 544] width 446 height 129
drag, startPoint x: 413, startPoint y: 533, endPoint x: 624, endPoint y: 542, distance: 211.2
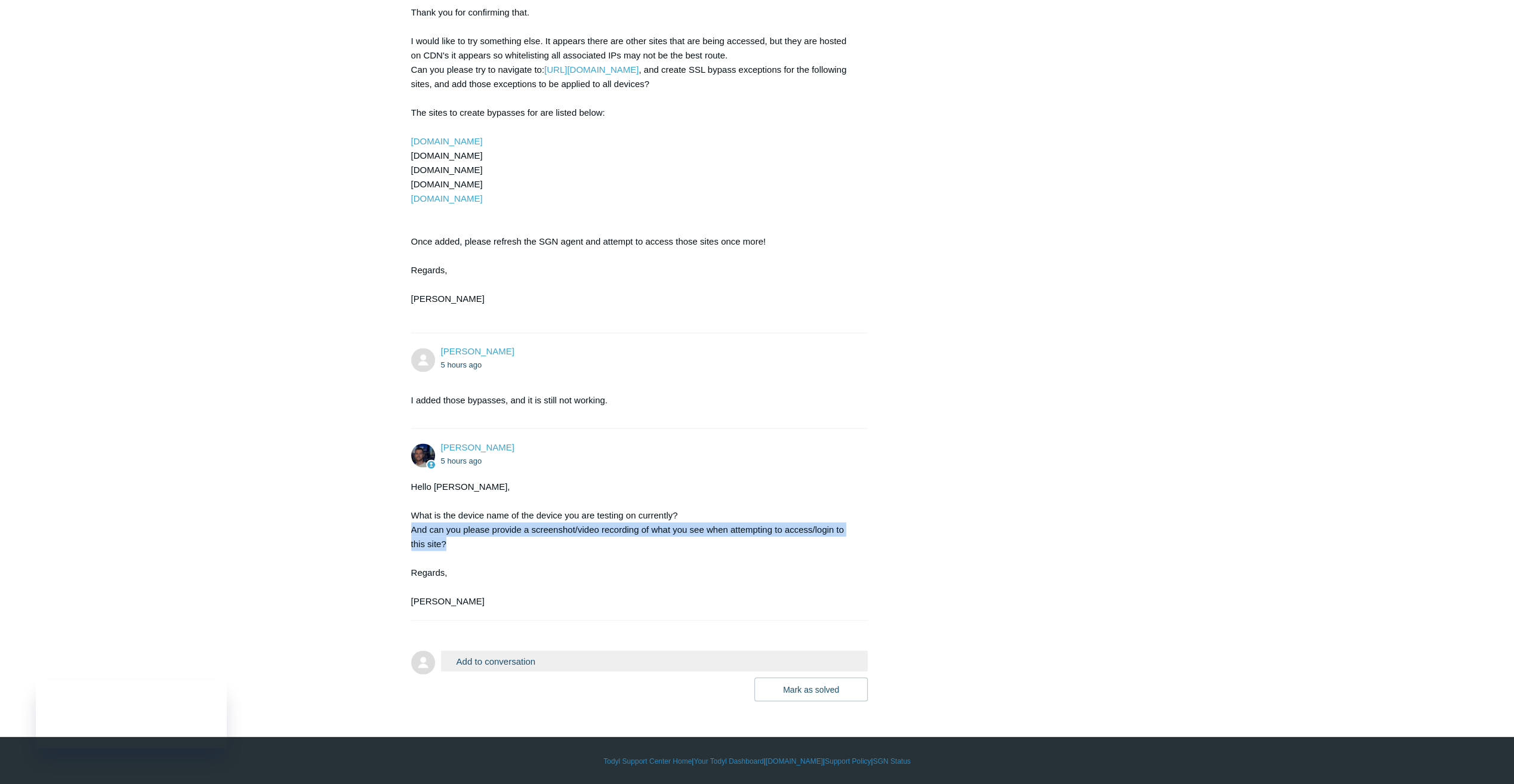
click at [624, 542] on div "Hello Jacob, What is the device name of the device you are testing on currently…" at bounding box center [633, 544] width 446 height 129
drag, startPoint x: 624, startPoint y: 542, endPoint x: 590, endPoint y: 558, distance: 37.6
click at [590, 558] on div "Hello Jacob, What is the device name of the device you are testing on currently…" at bounding box center [633, 544] width 446 height 129
click at [578, 665] on button "Add to conversation" at bounding box center [654, 661] width 427 height 21
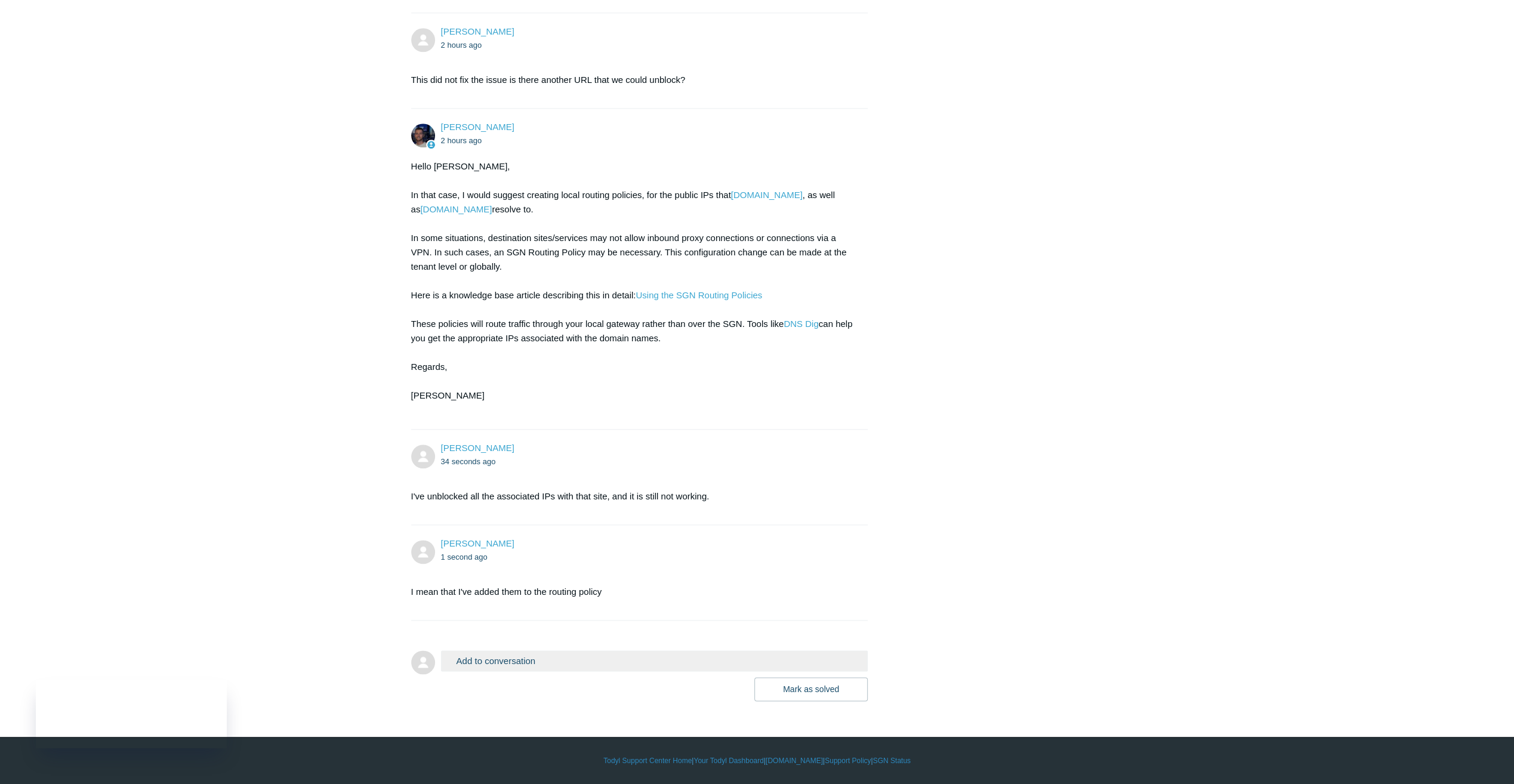
scroll to position [1214, 0]
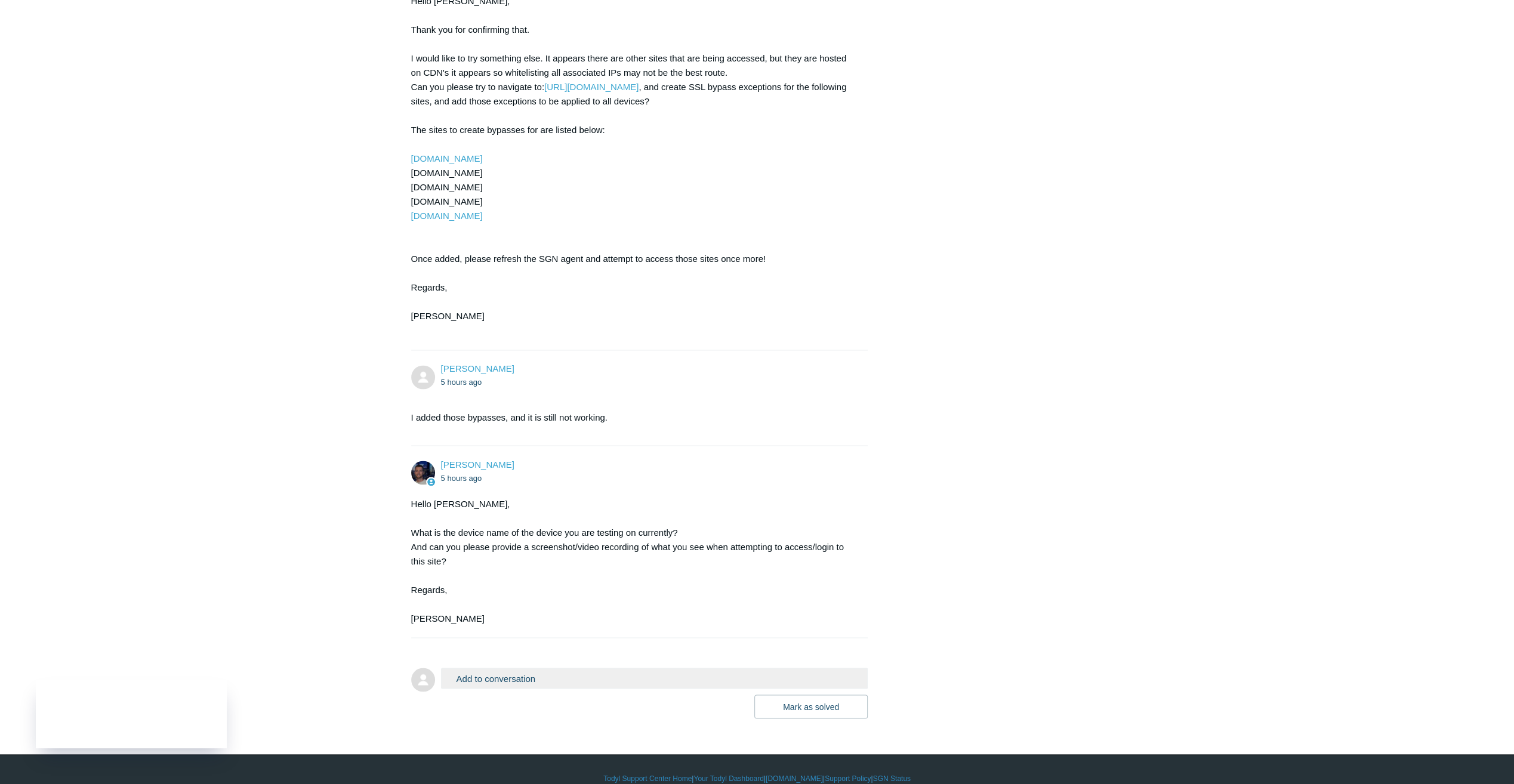
scroll to position [1908, 0]
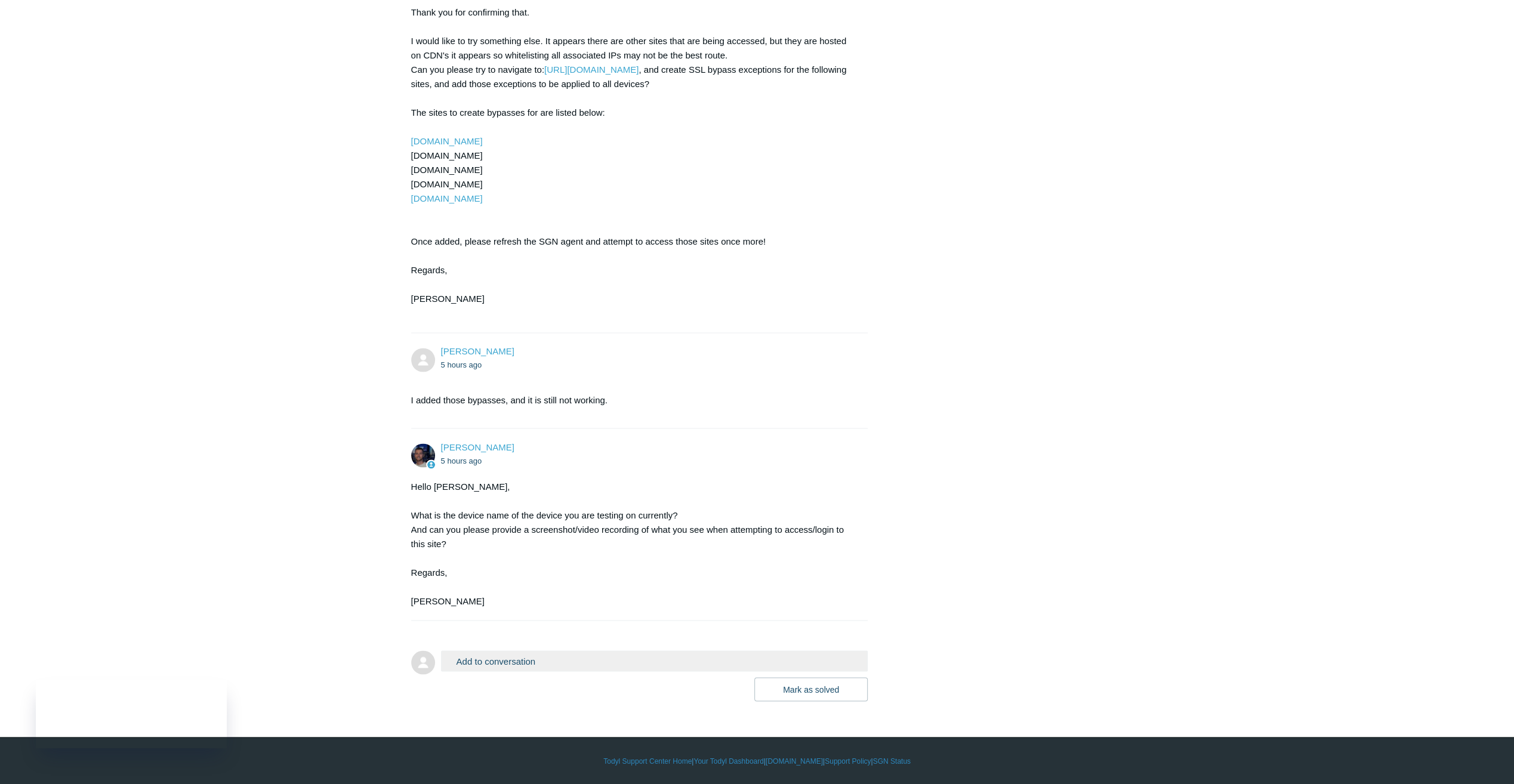
click at [516, 667] on button "Add to conversation" at bounding box center [654, 661] width 427 height 21
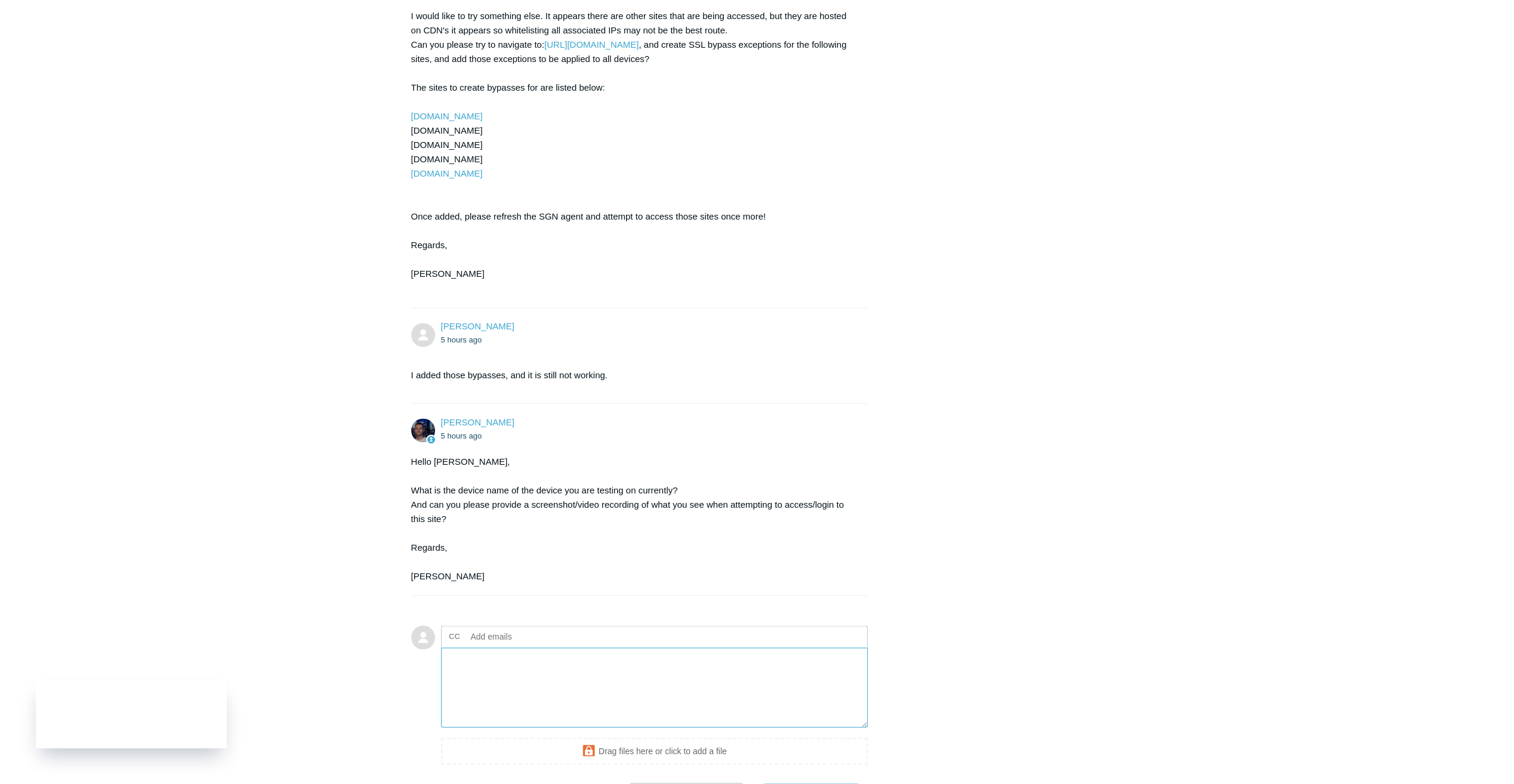
click at [511, 716] on textarea "Add your reply" at bounding box center [654, 688] width 427 height 81
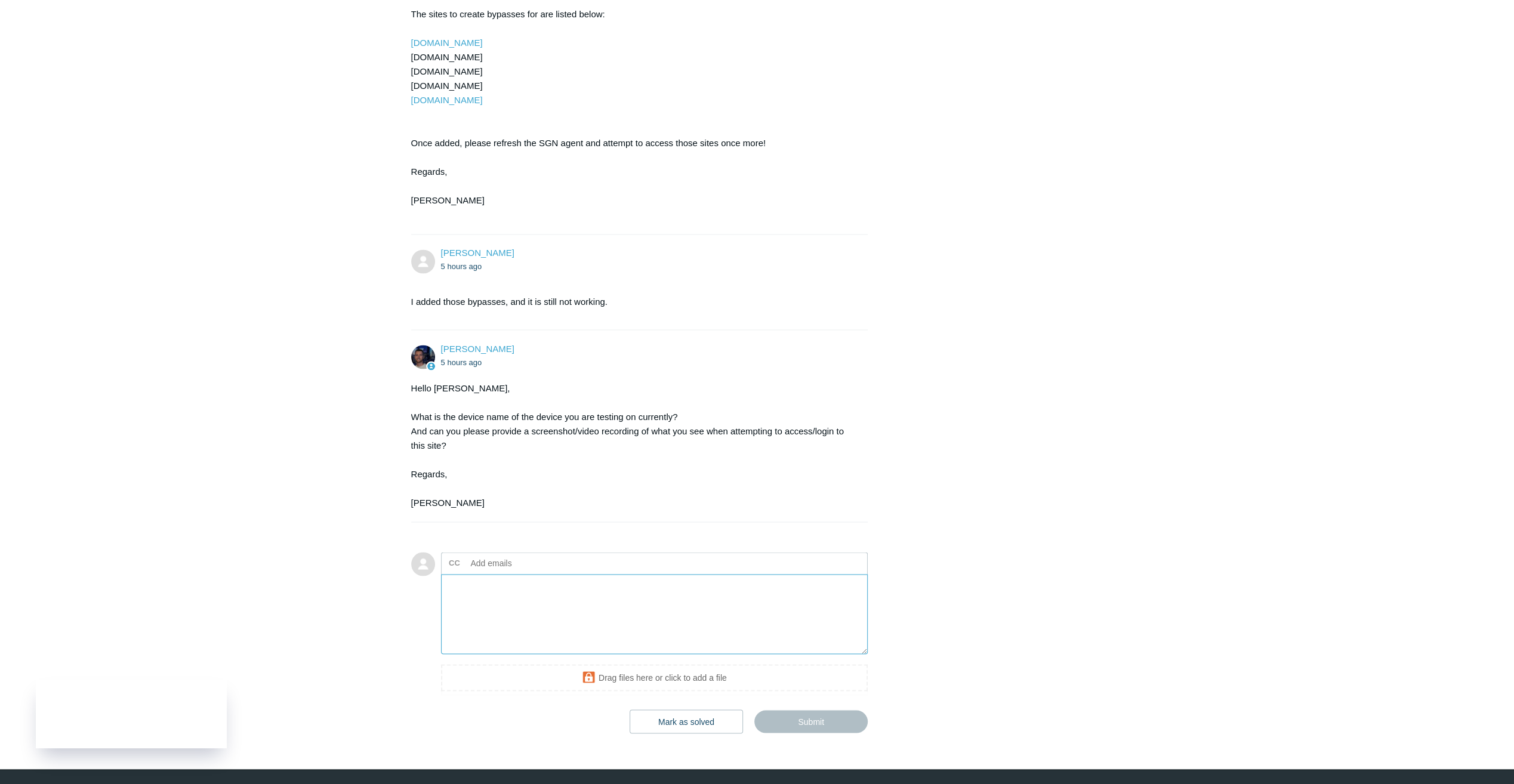
scroll to position [2039, 0]
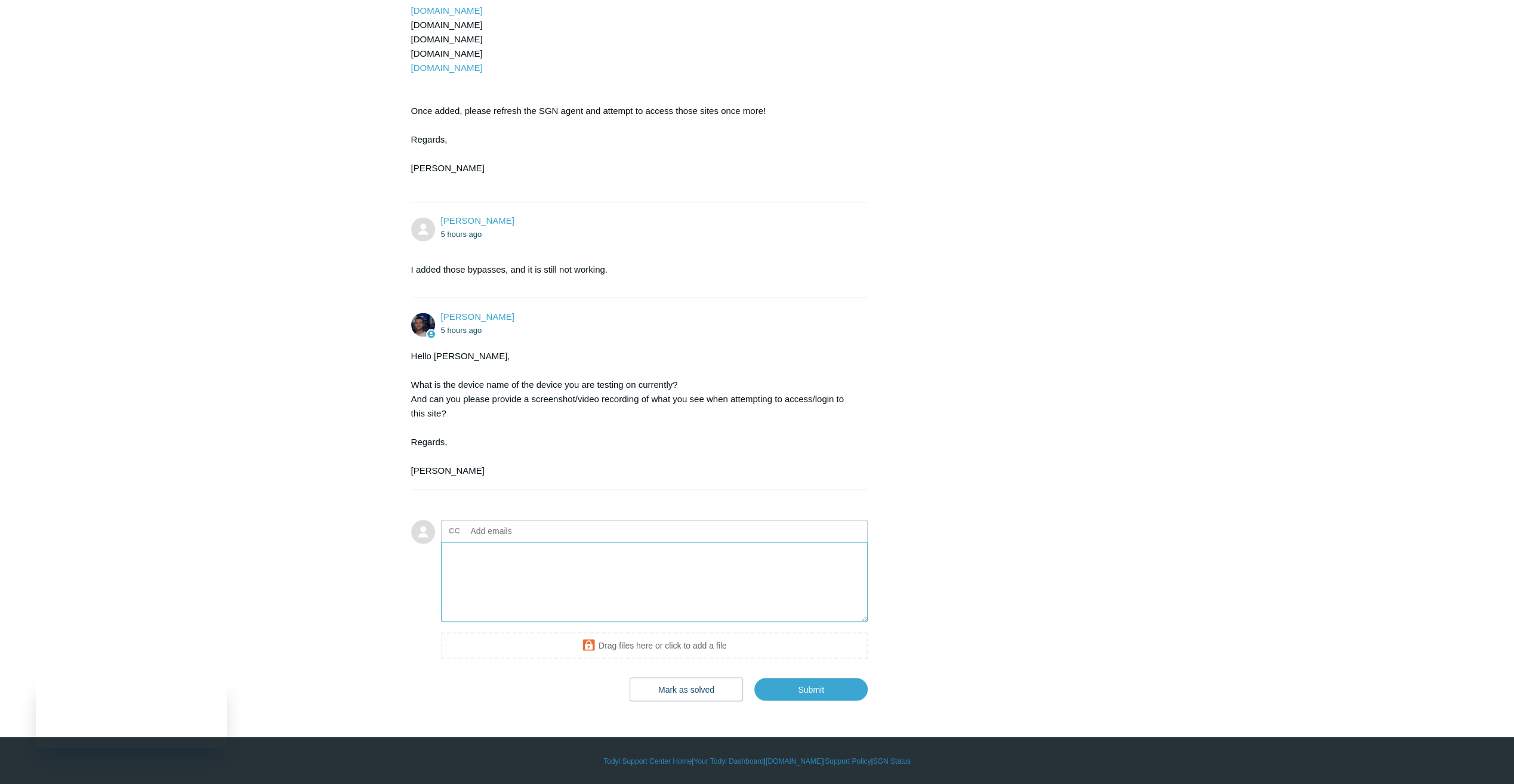
click at [617, 620] on textarea "Add your reply" at bounding box center [654, 583] width 427 height 81
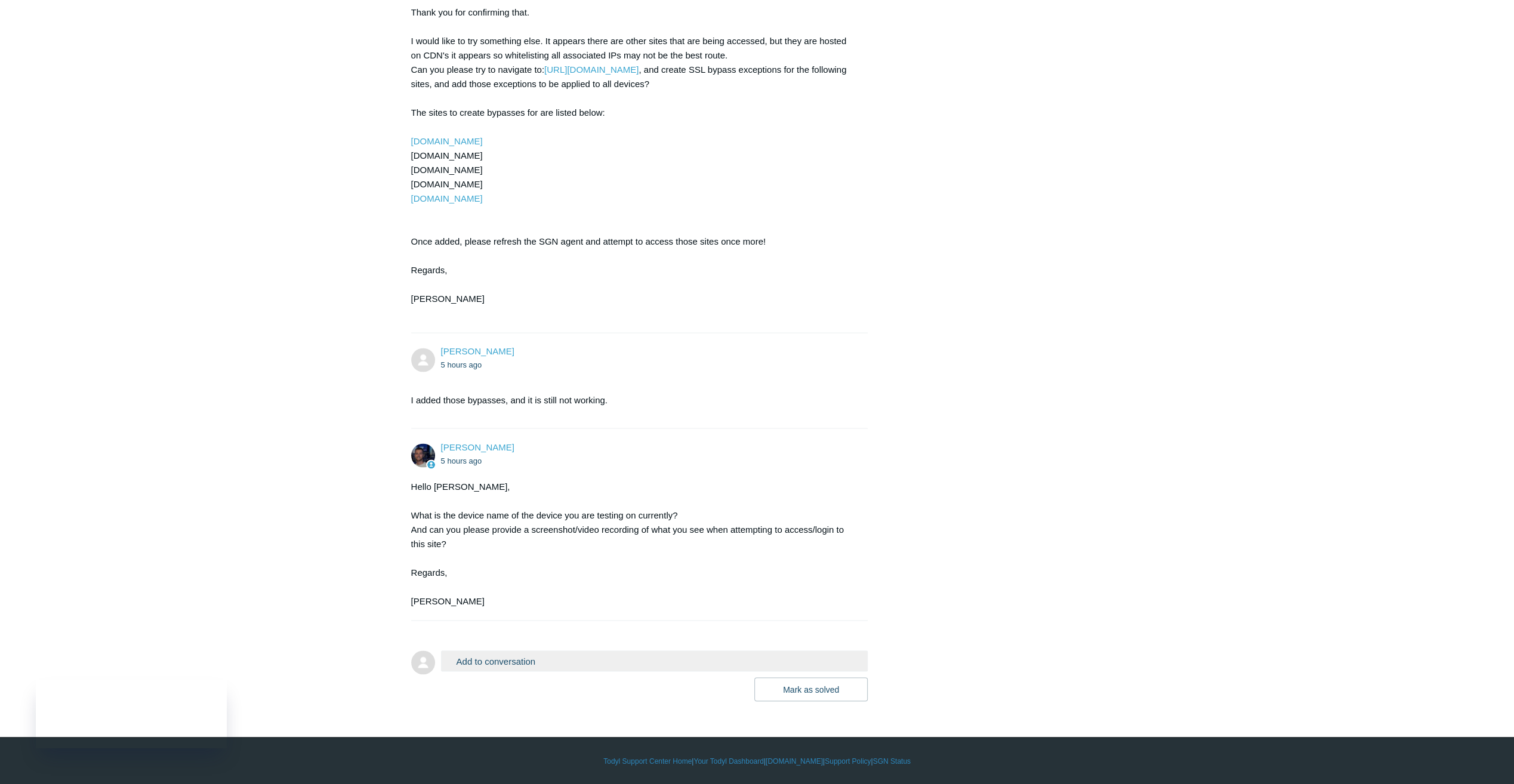
scroll to position [1908, 0]
click at [496, 650] on form "Add to conversation CC Add emails Drag files here or click to add a file [PERSO…" at bounding box center [639, 666] width 457 height 68
click at [496, 653] on button "Add to conversation" at bounding box center [654, 661] width 427 height 21
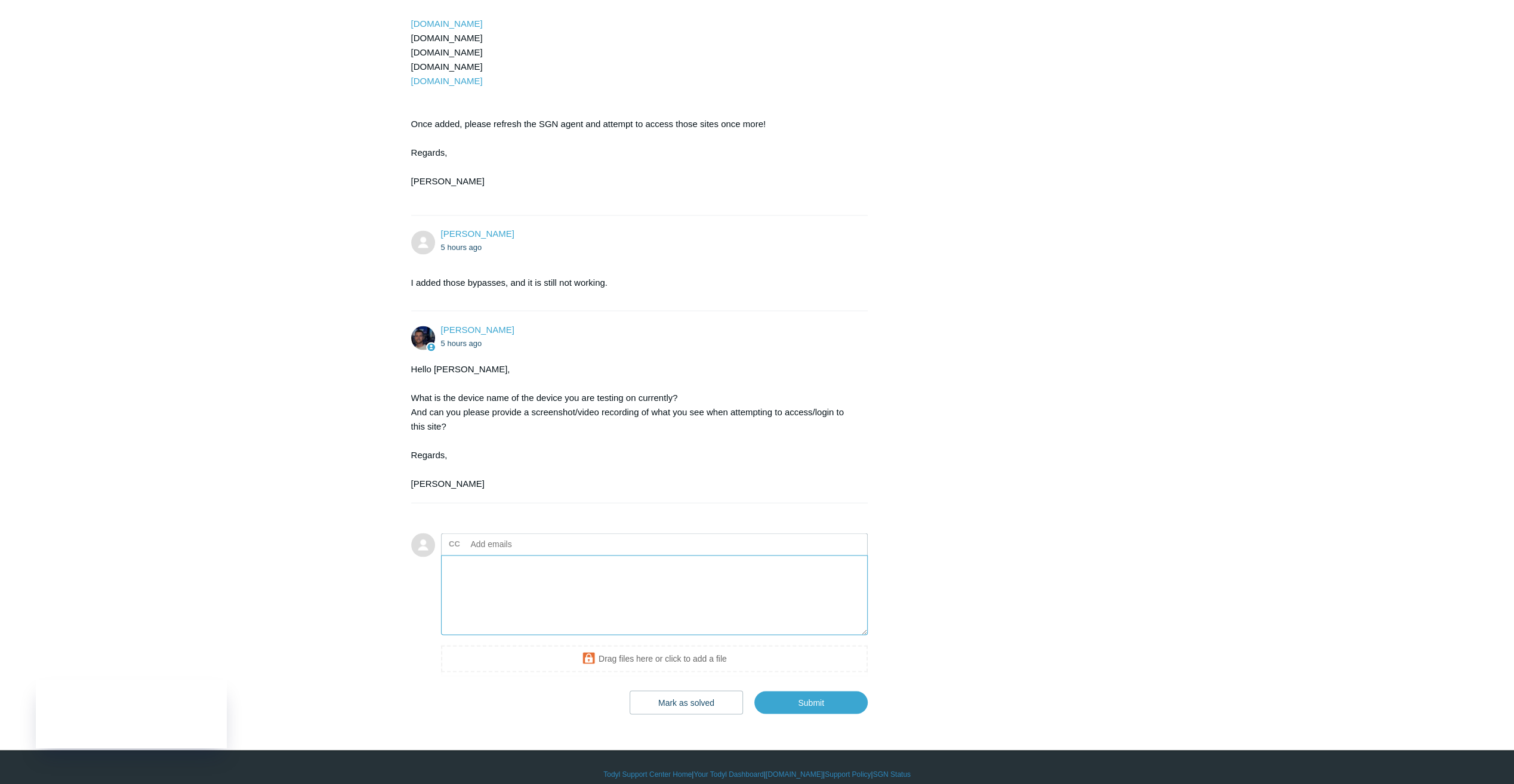
scroll to position [2039, 0]
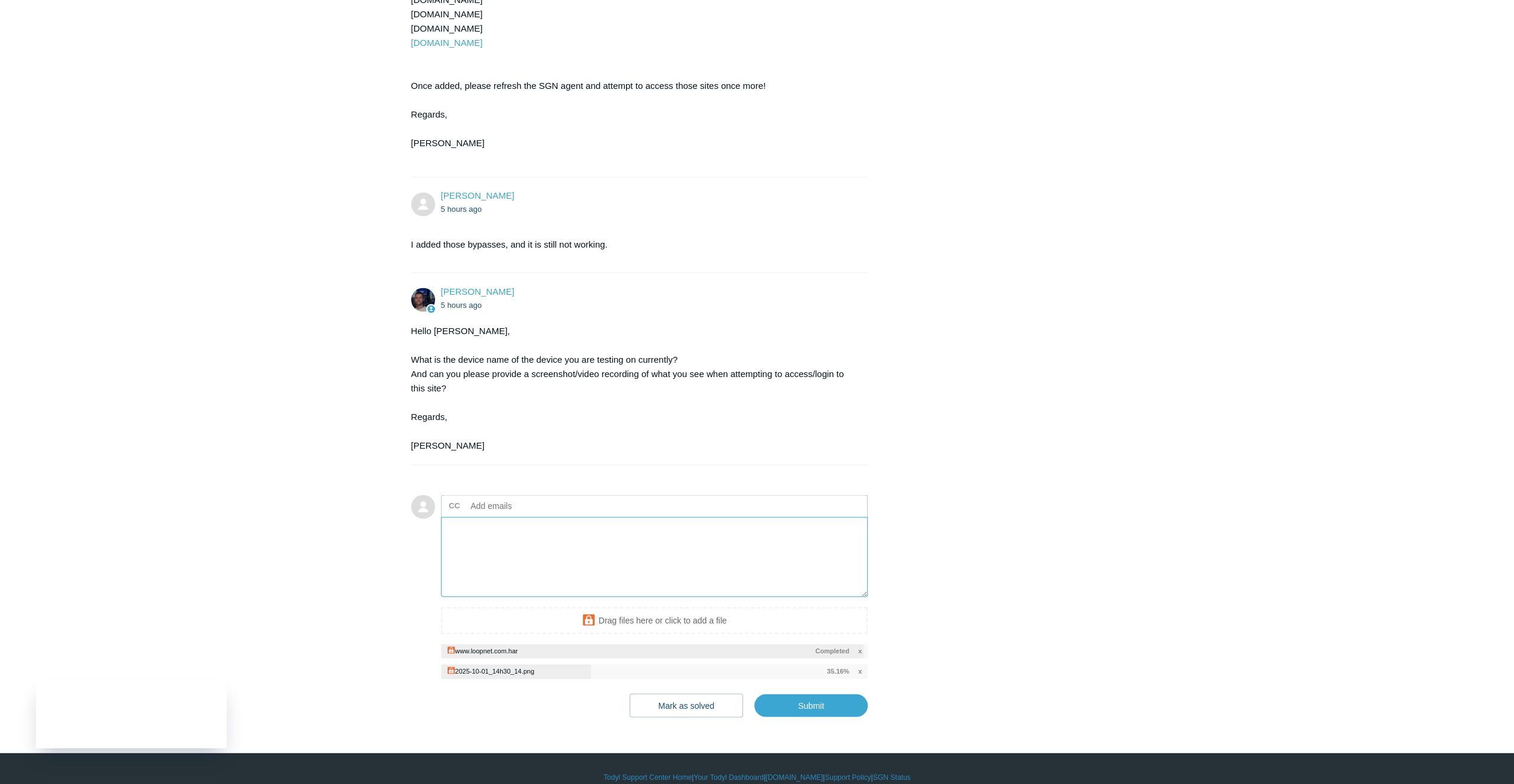
click at [547, 597] on textarea "Add your reply" at bounding box center [654, 557] width 427 height 81
click at [837, 561] on textarea "Here is a screenshot. When pressing the login button nothing happens other than…" at bounding box center [654, 557] width 427 height 81
click at [620, 632] on div "CC Add emails Here is a screenshot. When pressing the login button nothing happ…" at bounding box center [654, 587] width 427 height 185
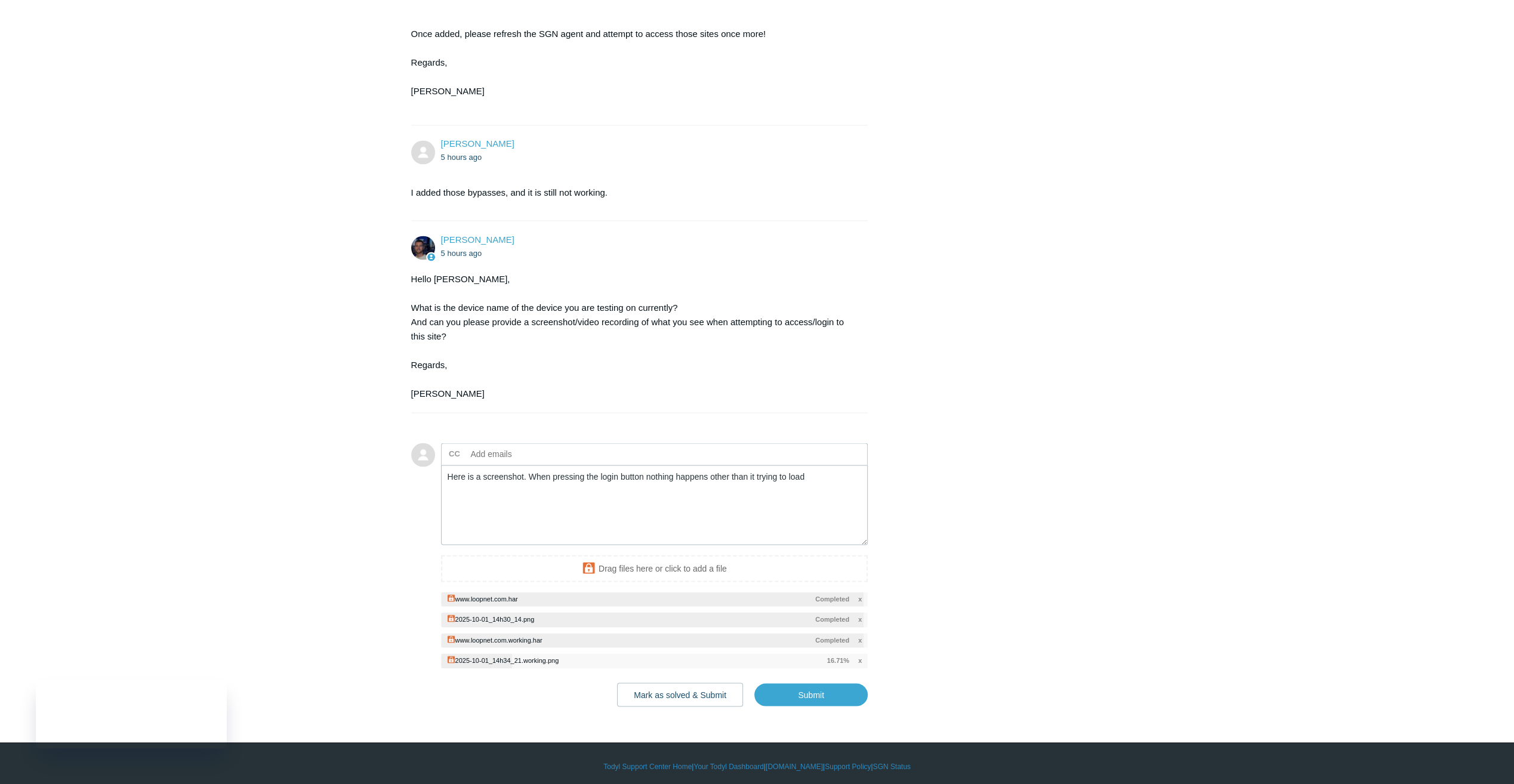
scroll to position [2122, 0]
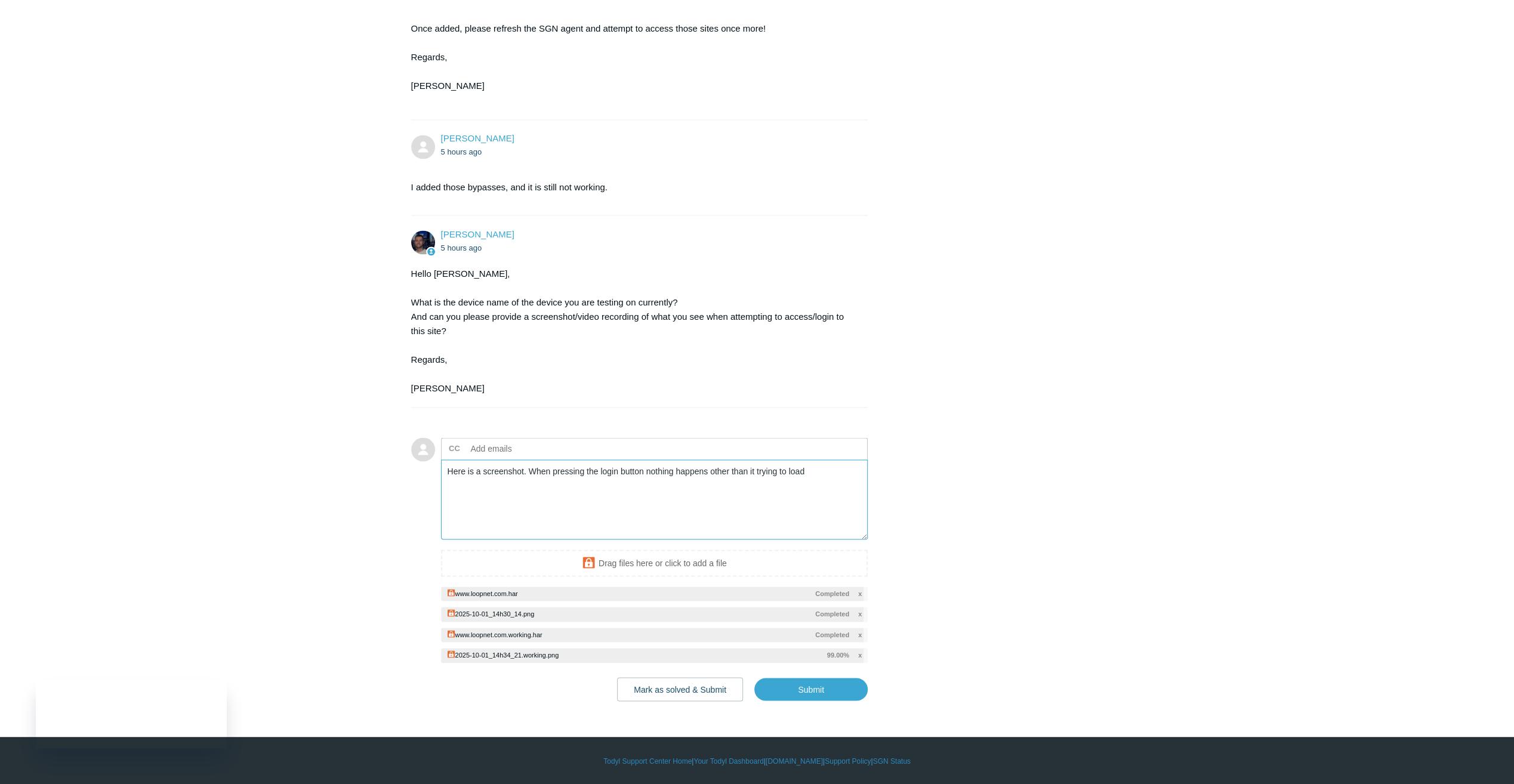
click at [749, 516] on textarea "Here is a screenshot. When pressing the login button nothing happens other than…" at bounding box center [654, 500] width 427 height 81
click at [836, 471] on textarea "Here is a screenshot. When pressing the login button nothing happens other than…" at bounding box center [654, 500] width 427 height 81
click at [784, 695] on input "Submit" at bounding box center [811, 690] width 114 height 24
type textarea "Here is a screenshot. When pressing the login button nothing happens other than…"
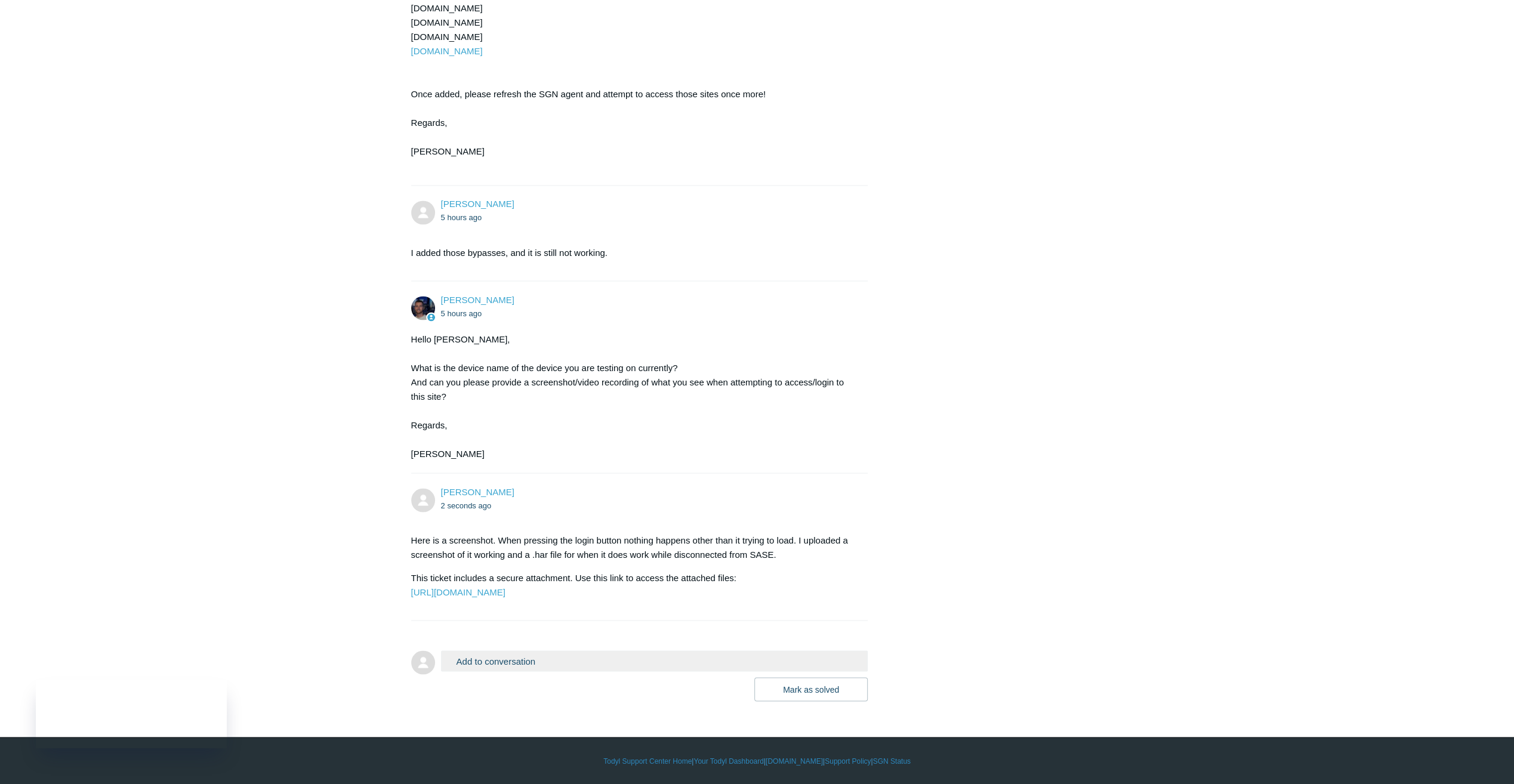
scroll to position [2084, 0]
click at [546, 657] on button "Add to conversation" at bounding box center [654, 661] width 427 height 21
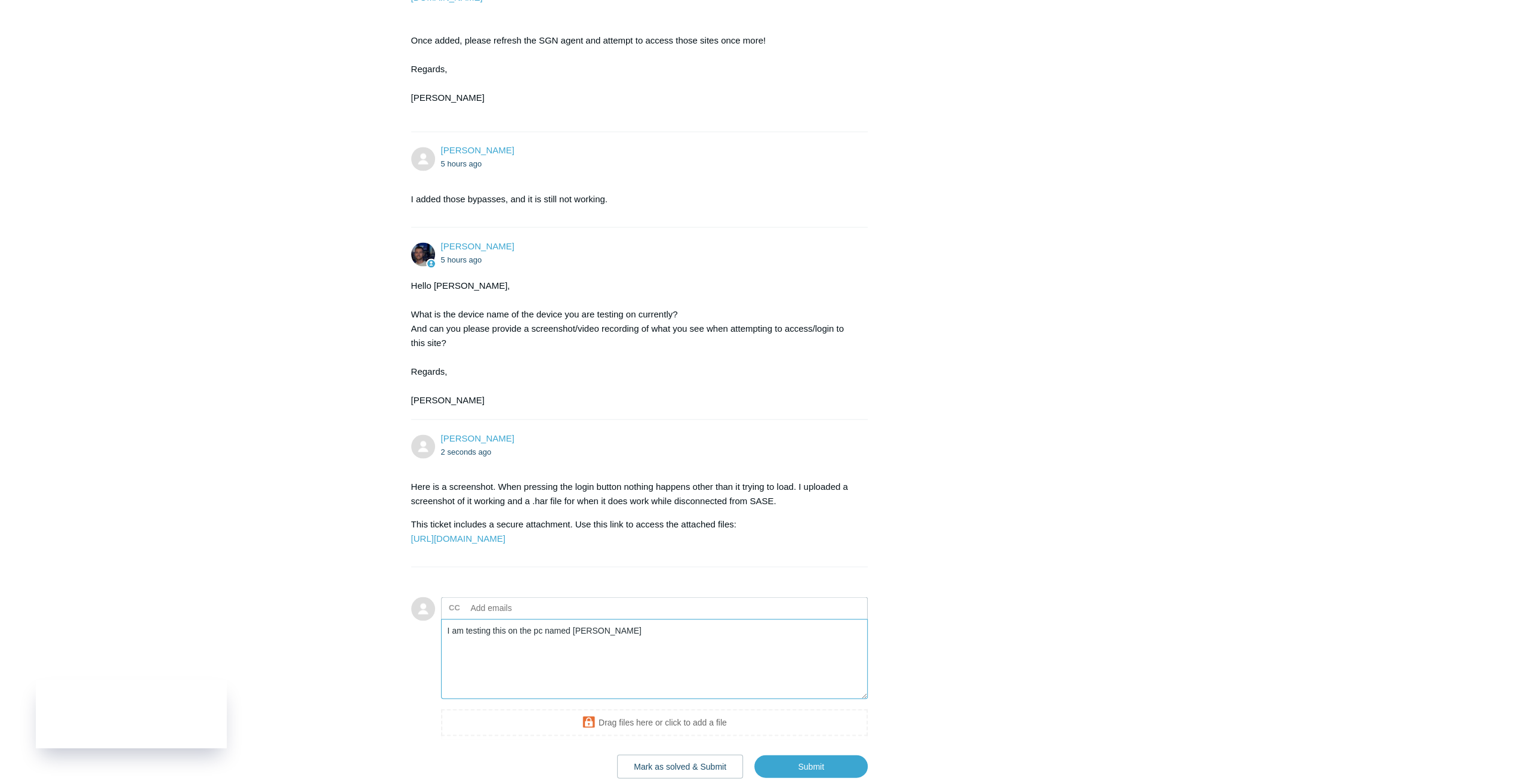
scroll to position [2215, 0]
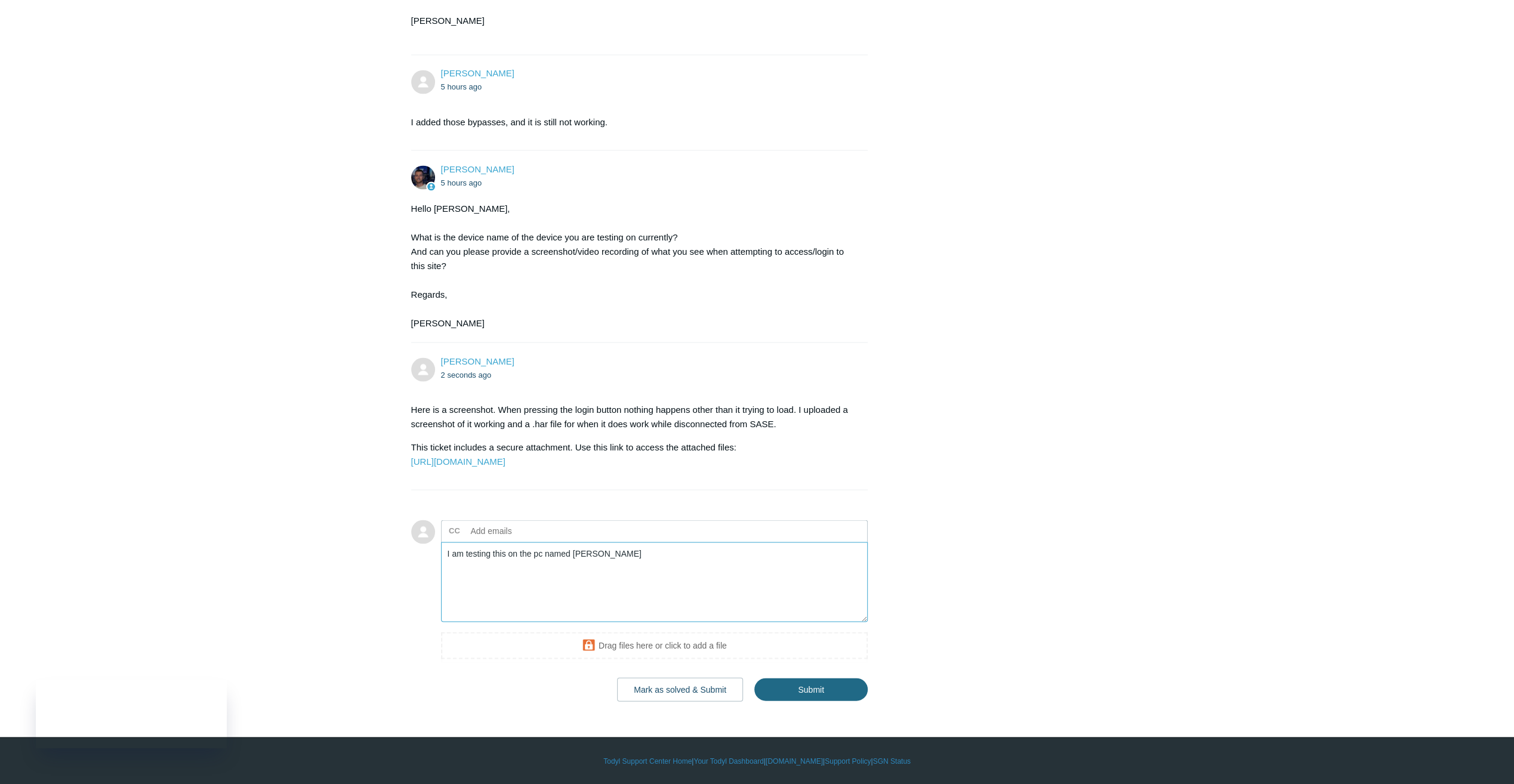
type textarea "I am testing this on the pc named [PERSON_NAME]"
click at [823, 682] on input "Submit" at bounding box center [811, 690] width 114 height 24
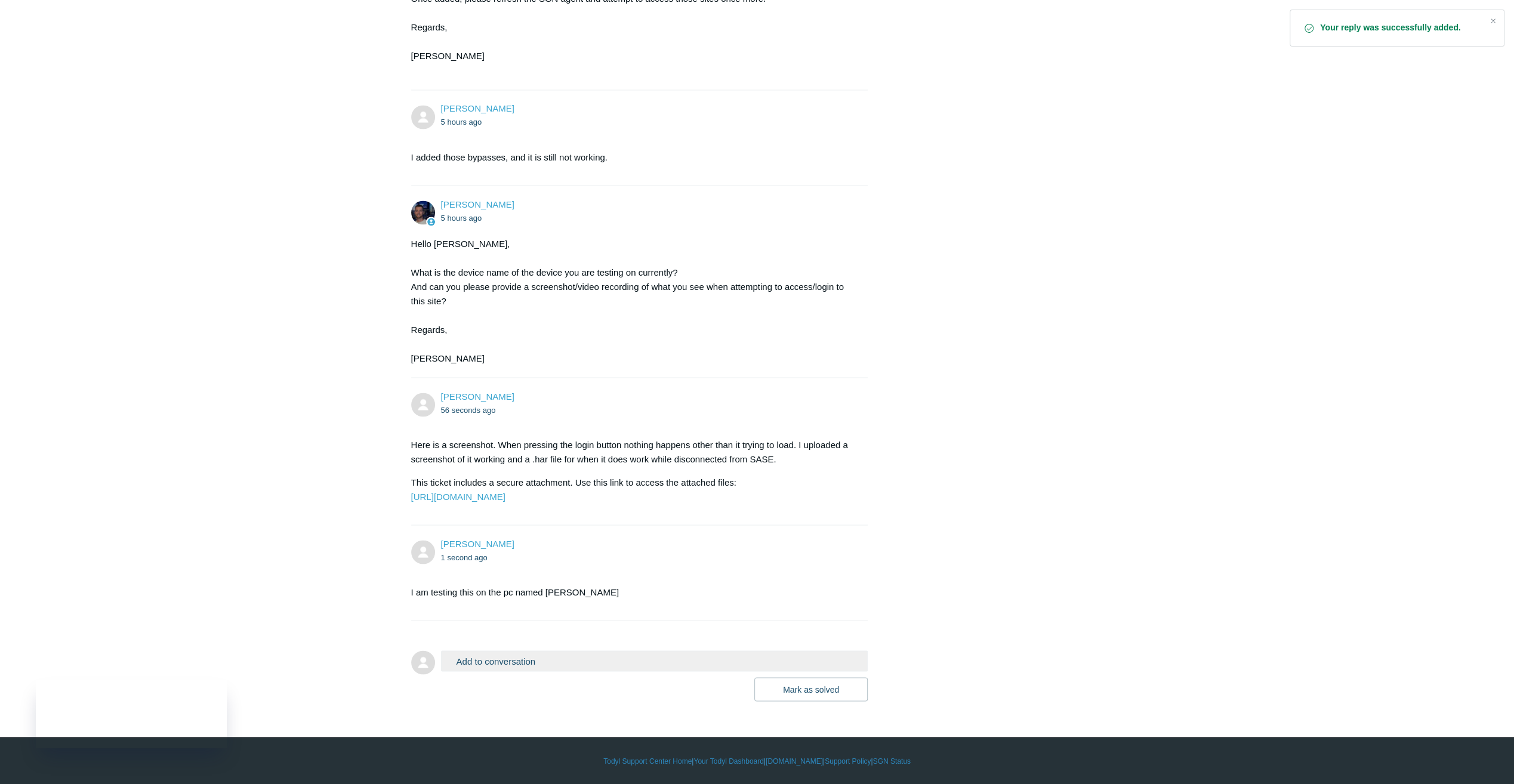
scroll to position [2179, 0]
